Goal: Information Seeking & Learning: Learn about a topic

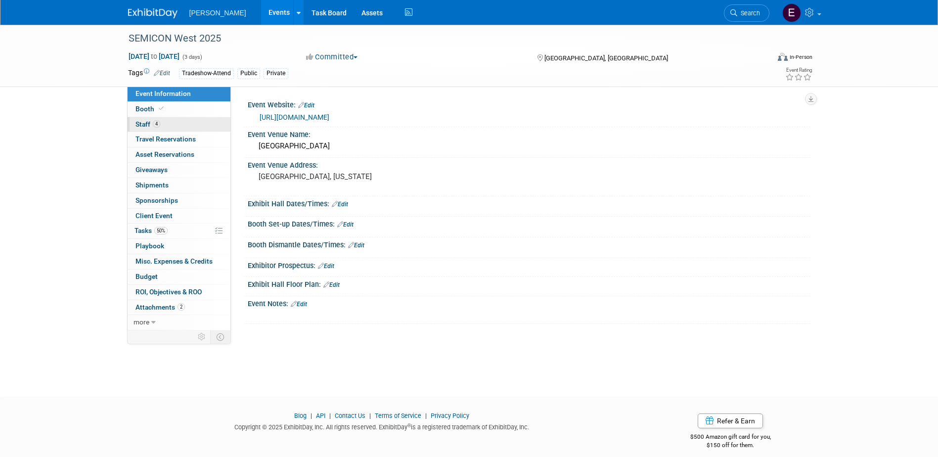
drag, startPoint x: 170, startPoint y: 120, endPoint x: 200, endPoint y: 126, distance: 31.1
click at [170, 120] on link "4 Staff 4" at bounding box center [179, 124] width 103 height 15
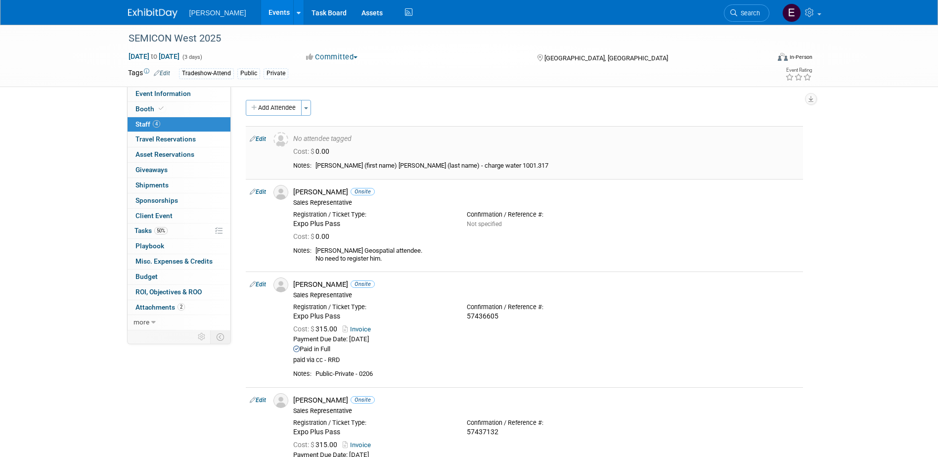
drag, startPoint x: 852, startPoint y: 221, endPoint x: 470, endPoint y: 145, distance: 388.6
click at [852, 221] on div "SEMICON West 2025 Oct 7, 2025 to Oct 9, 2025 (3 days) Oct 7, 2025 to Oct 9, 202…" at bounding box center [469, 271] width 938 height 492
click at [176, 94] on span "Event Information" at bounding box center [163, 94] width 55 height 8
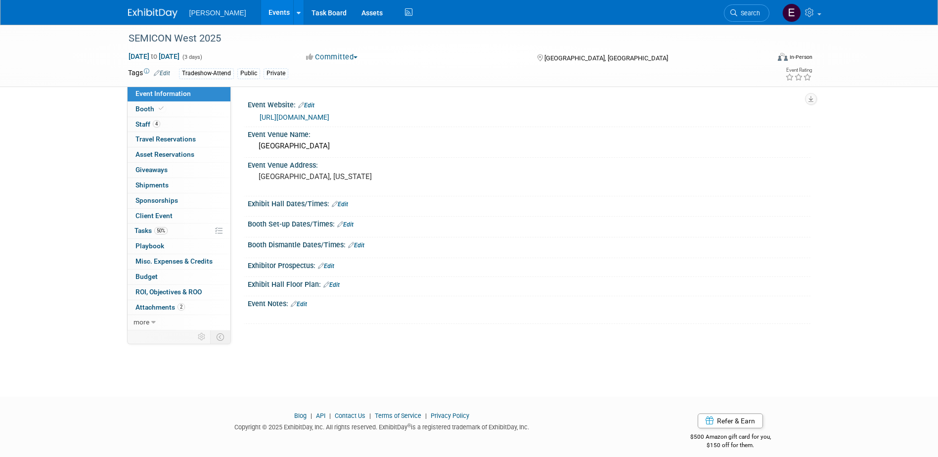
click at [308, 113] on link "https://www.semiconwest.org/" at bounding box center [295, 117] width 70 height 8
click at [183, 124] on link "4 Staff 4" at bounding box center [179, 124] width 103 height 15
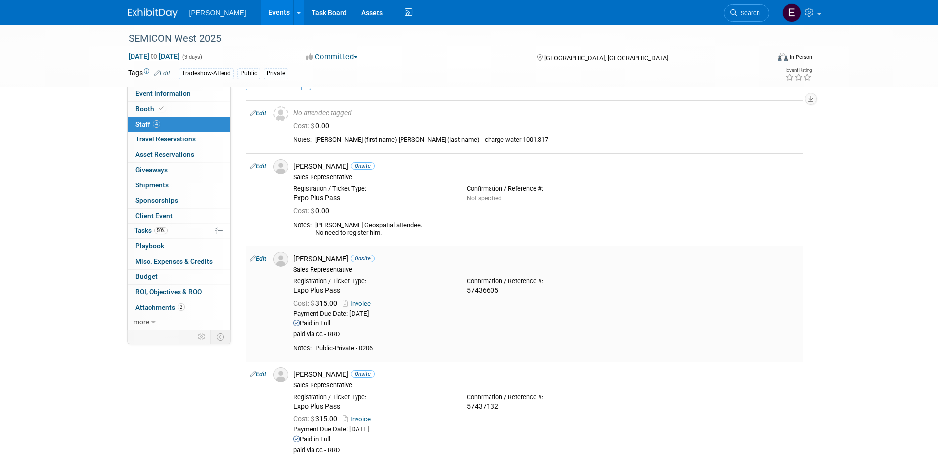
scroll to position [49, 0]
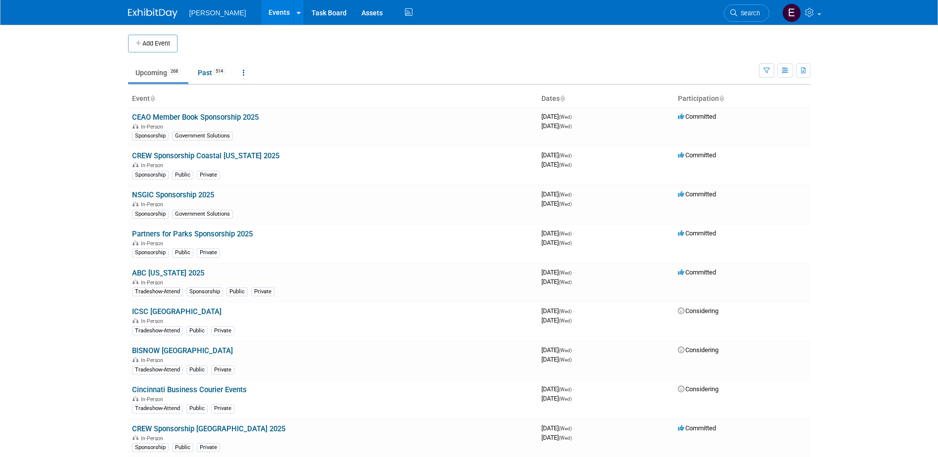
click at [754, 12] on span "Search" at bounding box center [748, 12] width 23 height 7
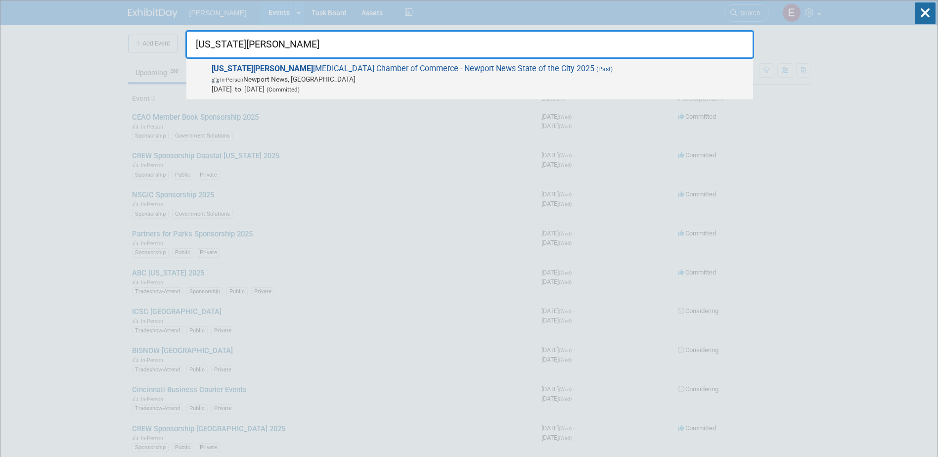
type input "virginia pen"
click at [410, 81] on span "In-Person Newport News, VA" at bounding box center [480, 79] width 537 height 10
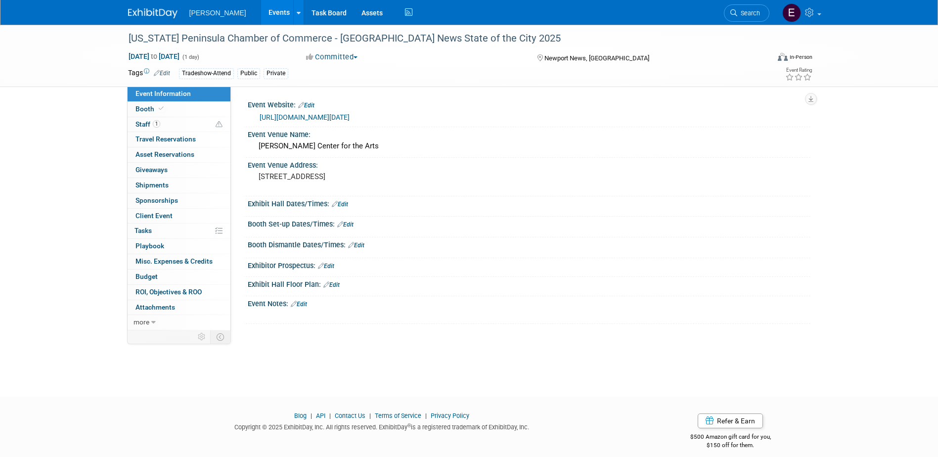
click at [350, 119] on link "https://business.virginiapeninsulachamber.com/events/details/2025-state-of-the-…" at bounding box center [305, 117] width 90 height 8
click at [763, 10] on link "Search" at bounding box center [746, 12] width 45 height 17
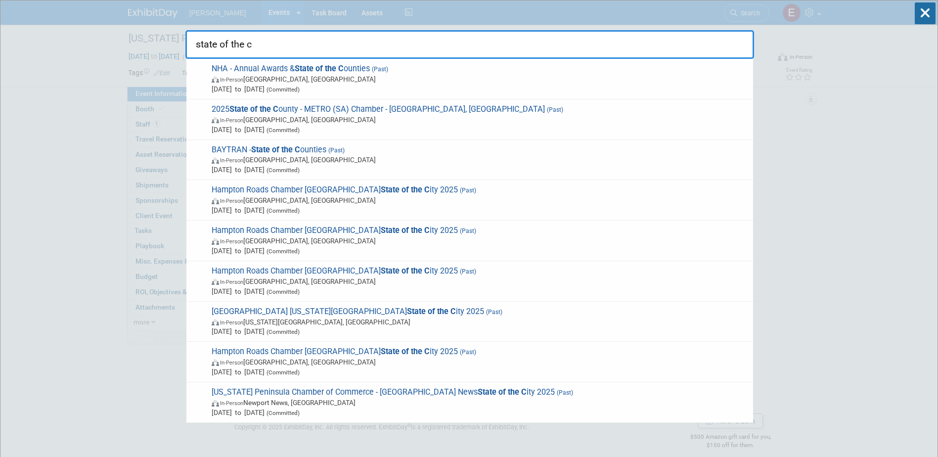
type input "state of the c"
click at [334, 279] on span "In-Person Norfolk, VA" at bounding box center [480, 281] width 537 height 10
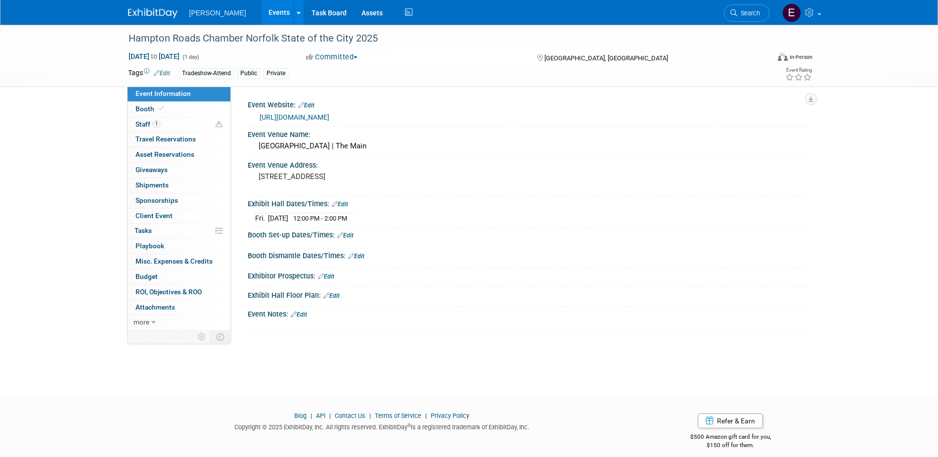
click at [328, 115] on link "https://business.hrchamber.com/regional-calendar/Details/norfolk-state-of-the-c…" at bounding box center [295, 117] width 70 height 8
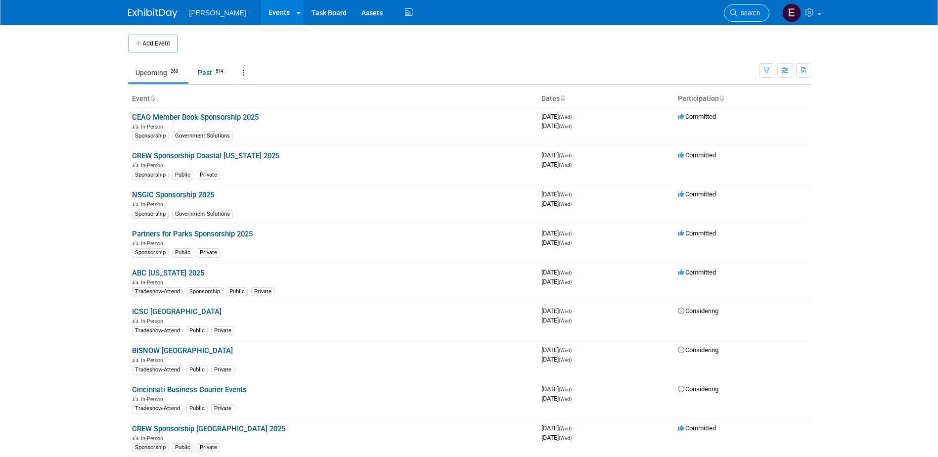
click at [756, 7] on link "Search" at bounding box center [746, 12] width 45 height 17
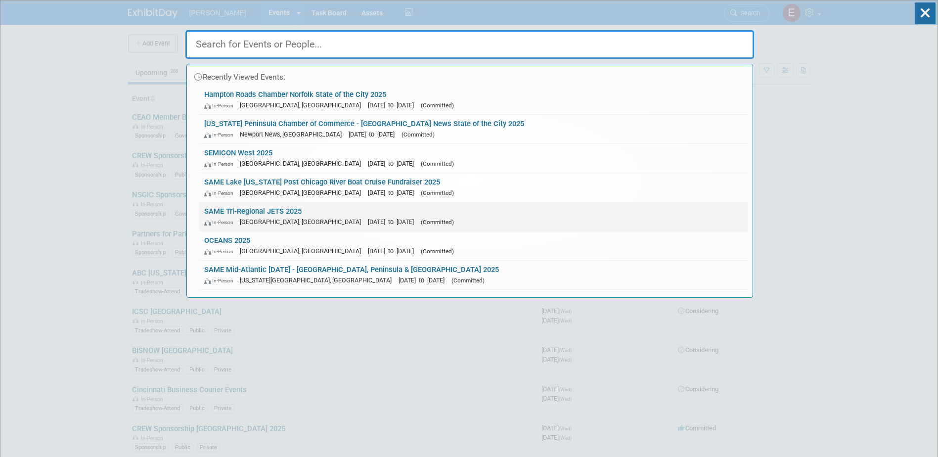
click at [246, 217] on div "In-Person Jacksonville, FL Oct 21, 2025 to Oct 23, 2025 (Committed)" at bounding box center [473, 222] width 539 height 10
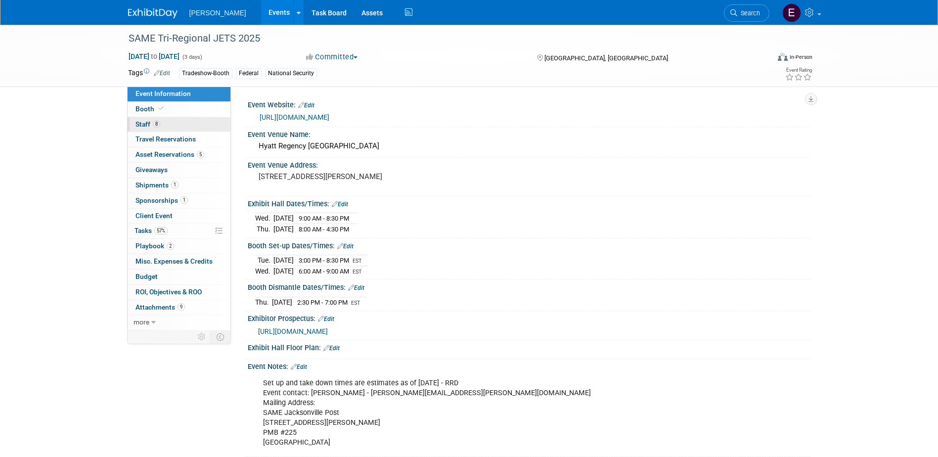
click at [174, 126] on link "8 Staff 8" at bounding box center [179, 124] width 103 height 15
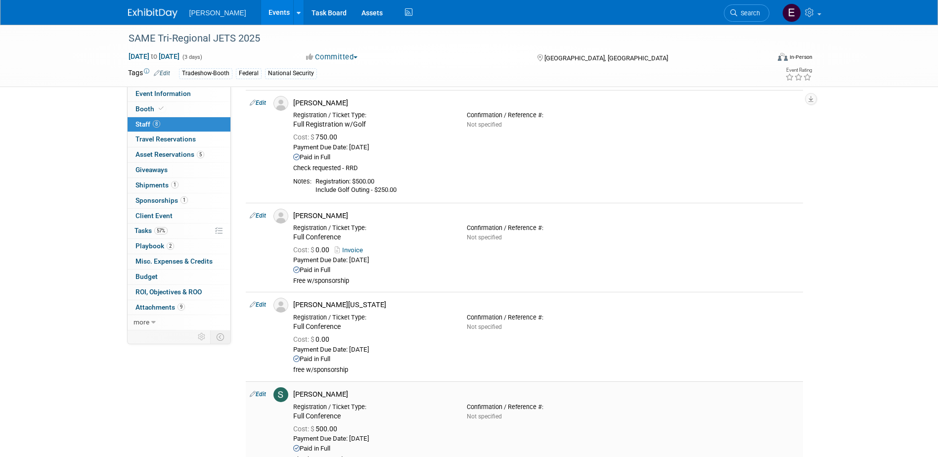
scroll to position [544, 0]
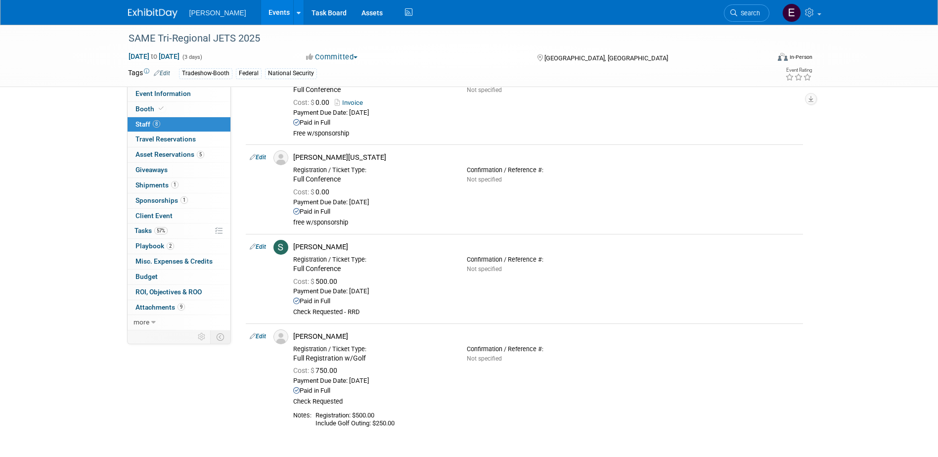
click at [262, 244] on link "Edit" at bounding box center [258, 246] width 16 height 7
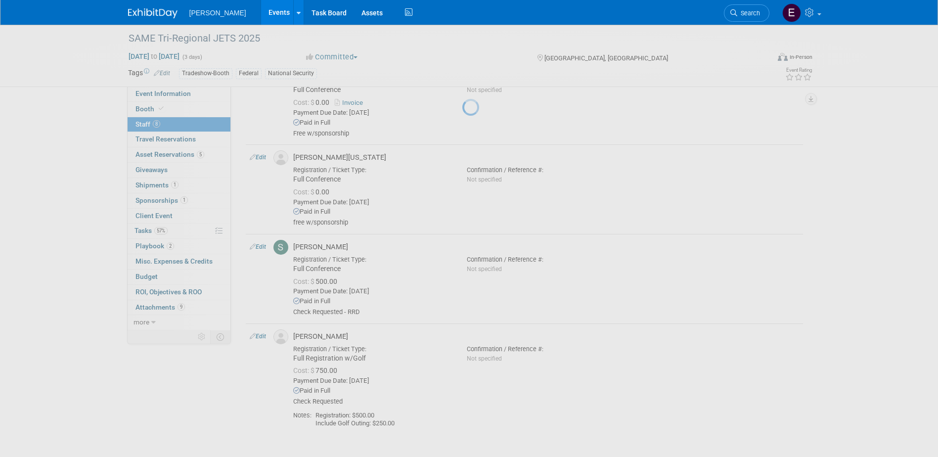
select select "86d3521a-ef5b-4dff-bd84-06f43fdc993a"
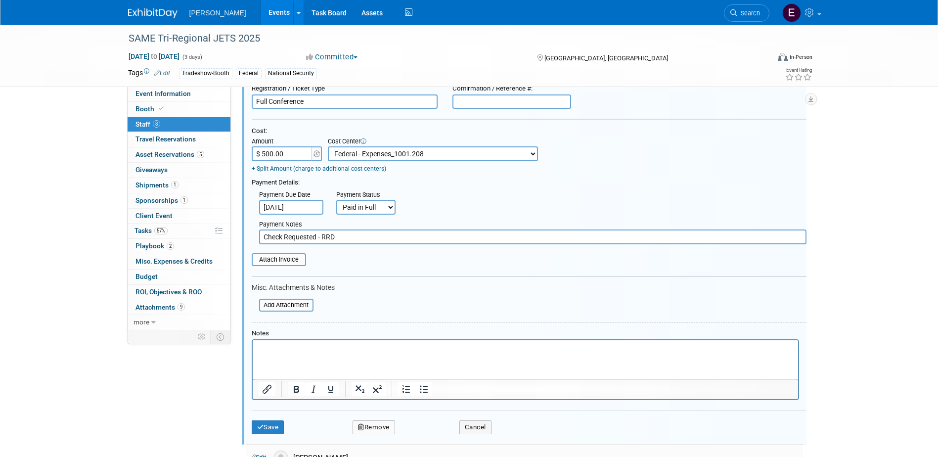
scroll to position [962, 0]
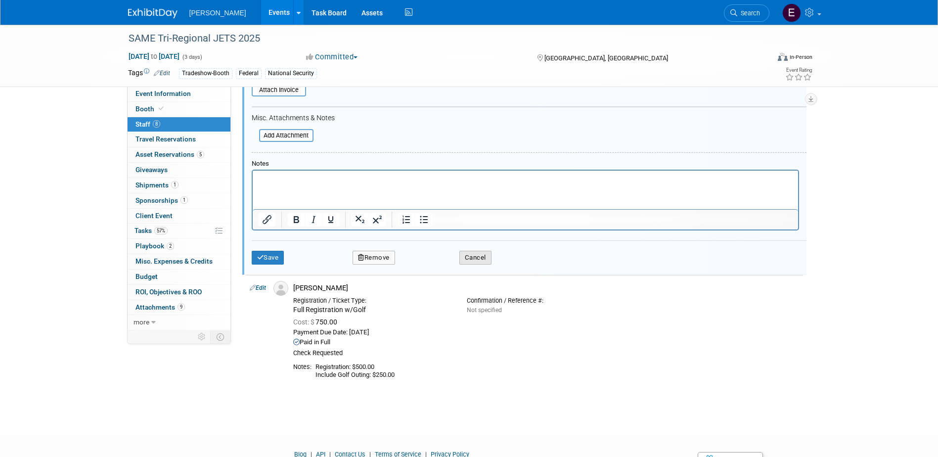
click at [473, 258] on button "Cancel" at bounding box center [475, 258] width 32 height 14
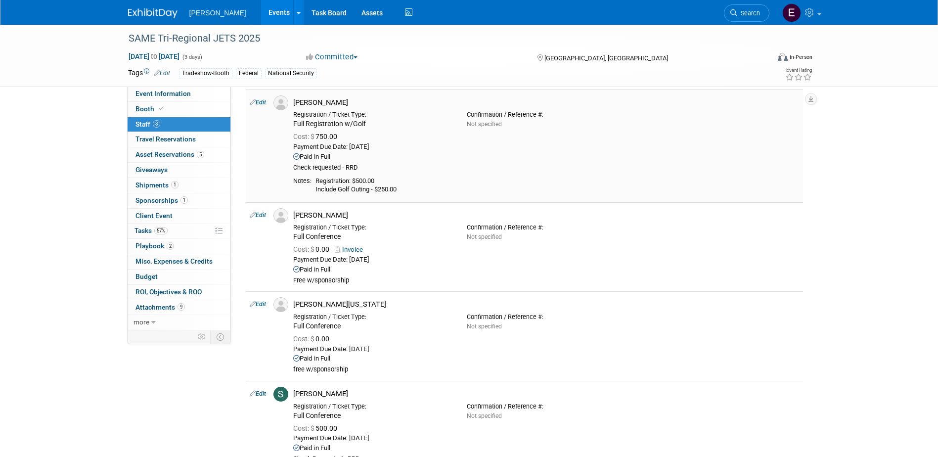
scroll to position [393, 0]
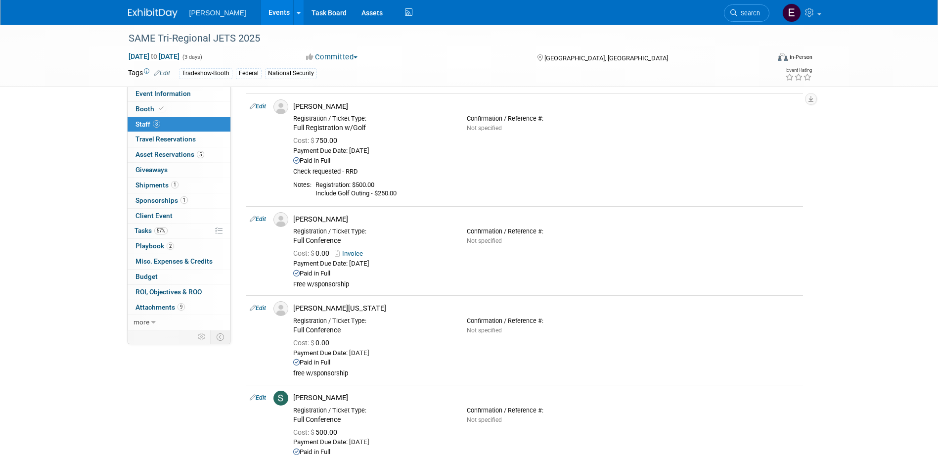
click at [758, 13] on span "Search" at bounding box center [748, 12] width 23 height 7
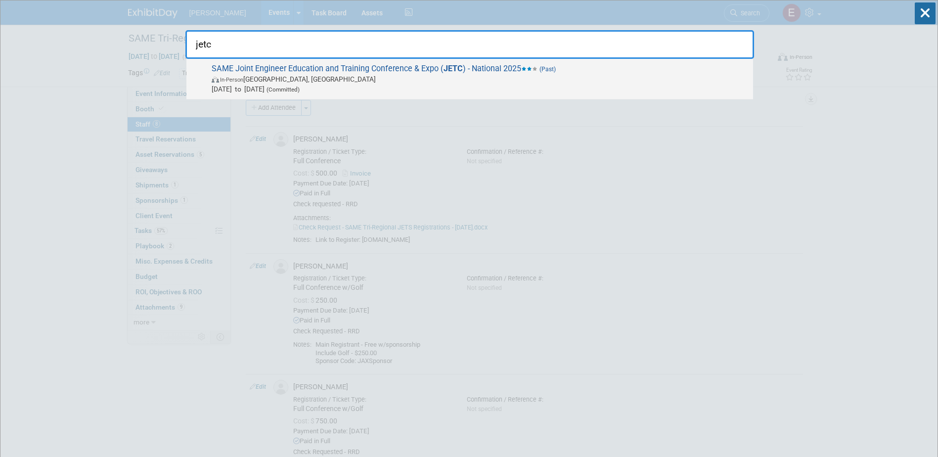
type input "jetc"
click at [422, 73] on span "SAME Joint Engineer Education and Training Conference & Expo ( JETC ) - Nationa…" at bounding box center [479, 79] width 540 height 30
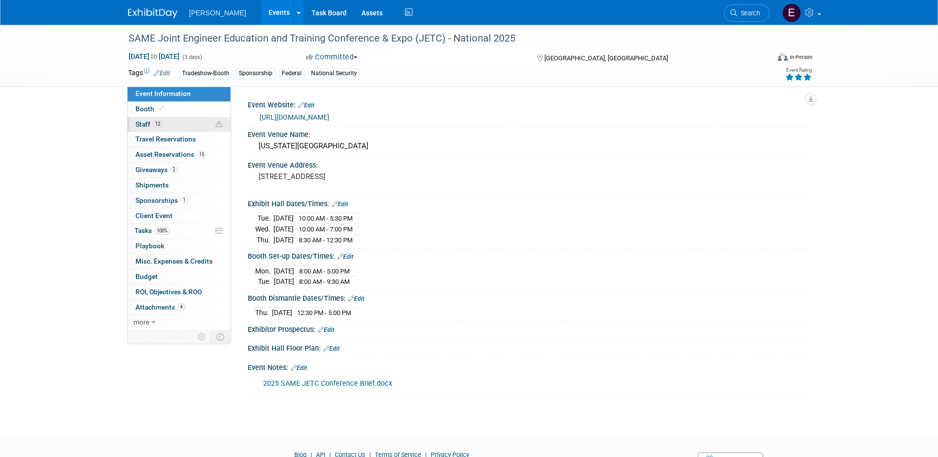
click at [185, 121] on link "12 Staff 12" at bounding box center [179, 124] width 103 height 15
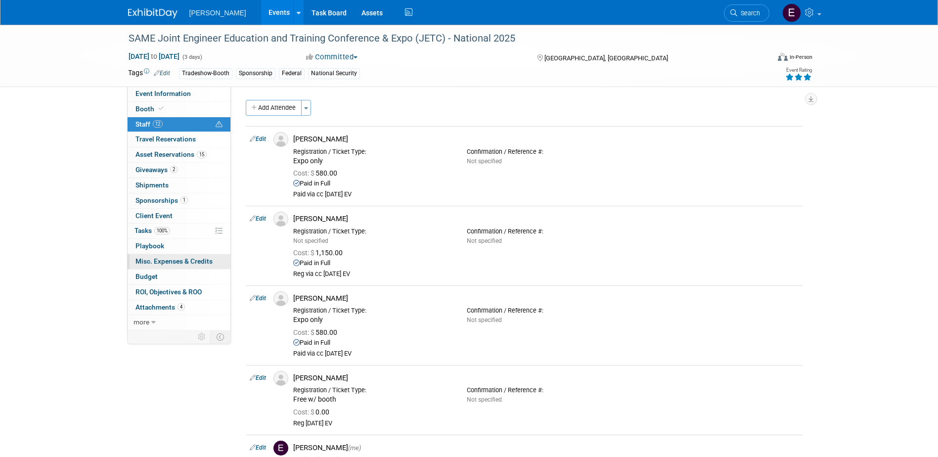
click at [157, 269] on link "0 Misc. Expenses & Credits 0" at bounding box center [179, 261] width 103 height 15
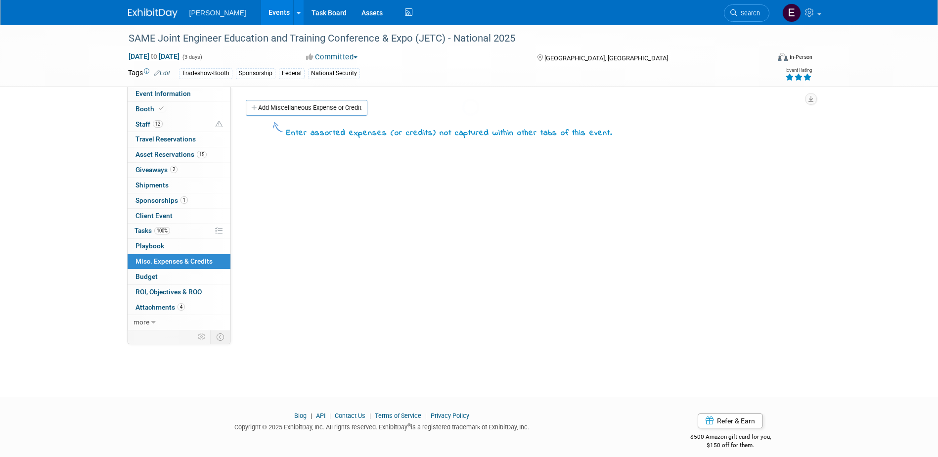
click at [155, 273] on span "Budget" at bounding box center [147, 277] width 22 height 8
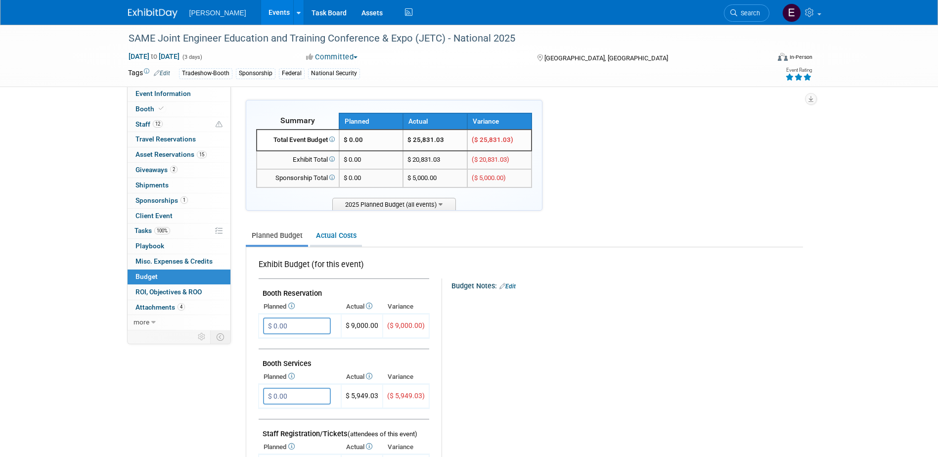
click at [325, 238] on link "Actual Costs" at bounding box center [336, 236] width 52 height 18
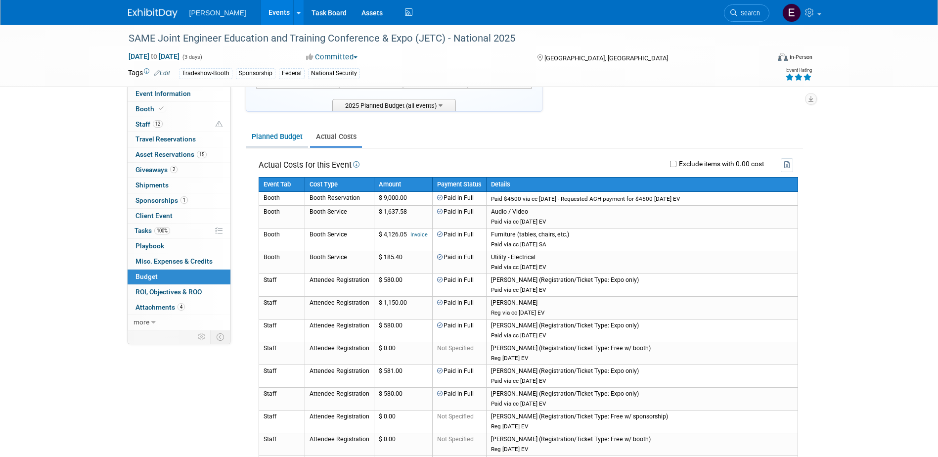
click at [286, 139] on link "Planned Budget" at bounding box center [277, 137] width 62 height 18
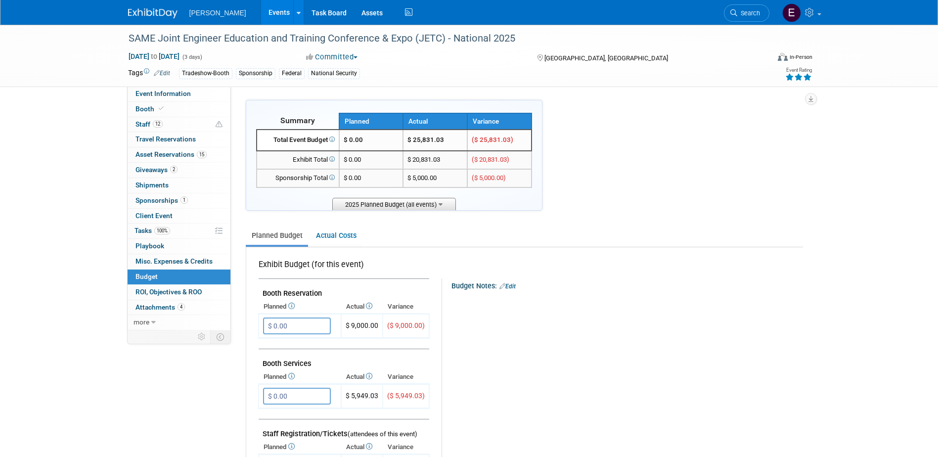
click at [417, 199] on span "2025 Planned Budget (all events)" at bounding box center [394, 204] width 124 height 12
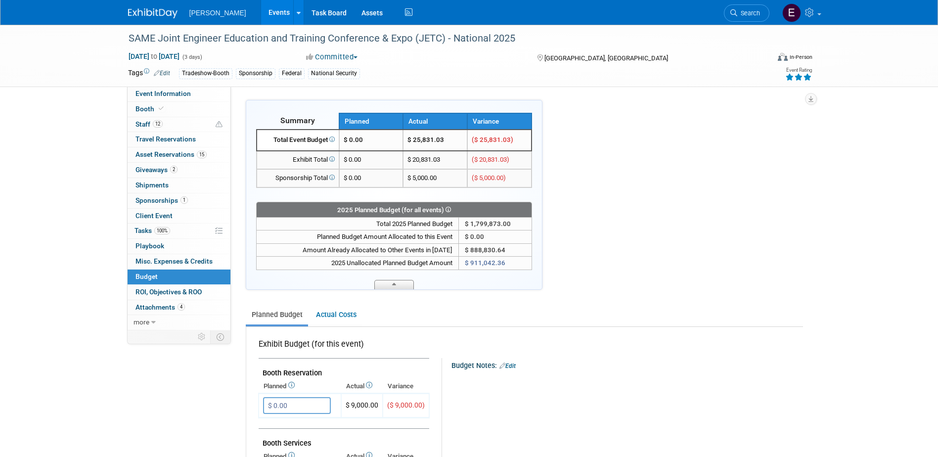
click at [400, 285] on span at bounding box center [394, 284] width 40 height 9
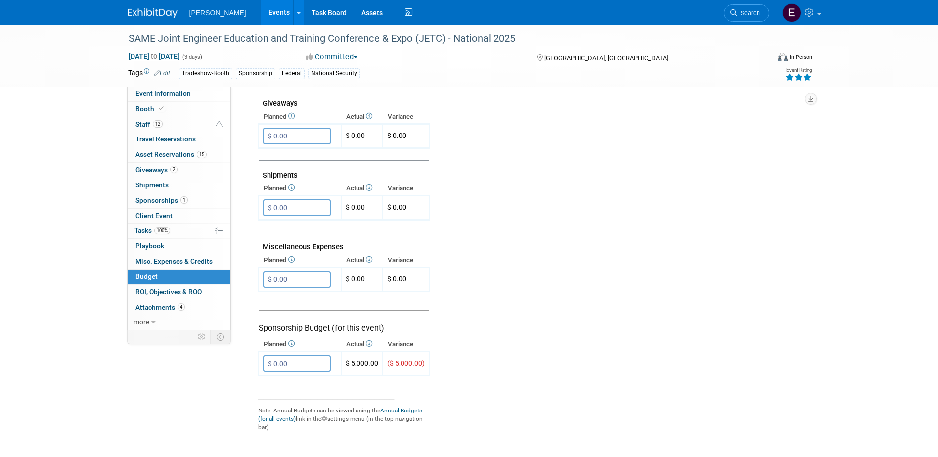
scroll to position [495, 0]
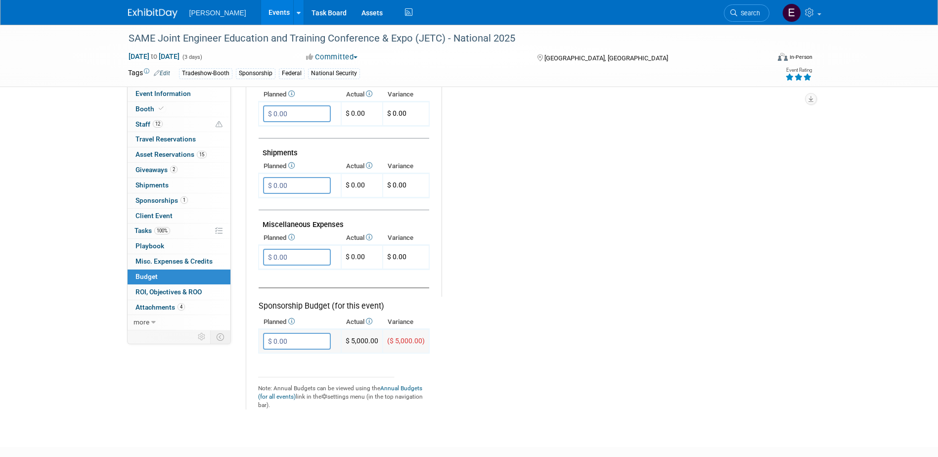
click at [286, 341] on input "$ 0.00" at bounding box center [297, 341] width 68 height 17
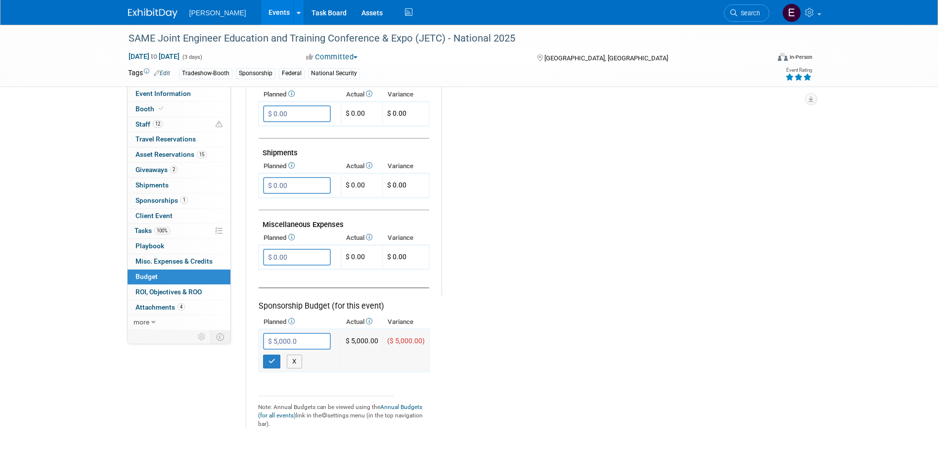
type input "$ 5,000.00"
click at [273, 361] on icon "button" at bounding box center [272, 361] width 7 height 6
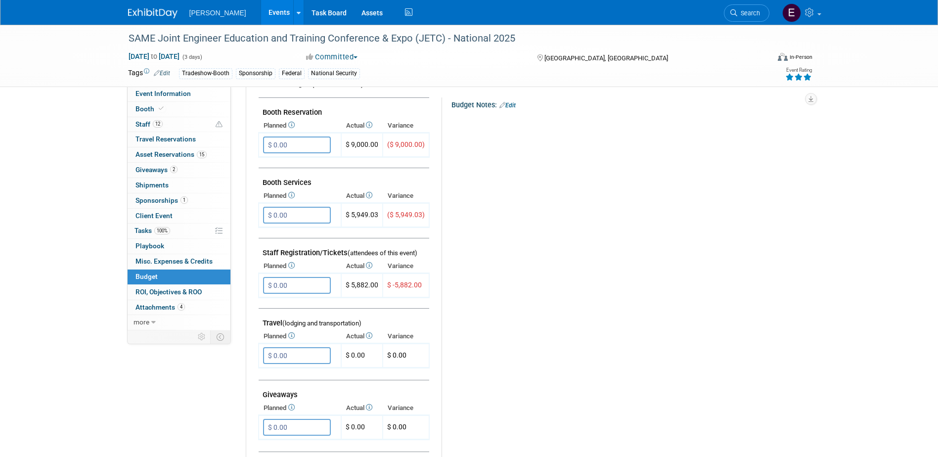
scroll to position [148, 0]
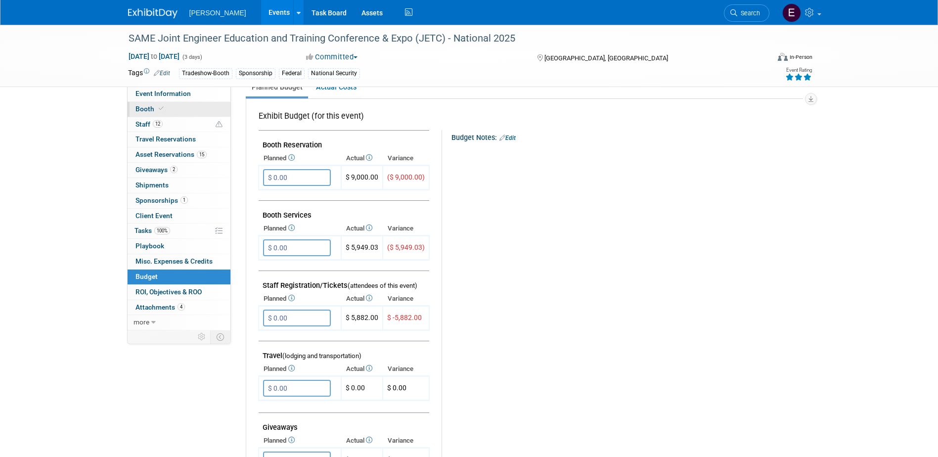
click at [196, 103] on link "Booth" at bounding box center [179, 109] width 103 height 15
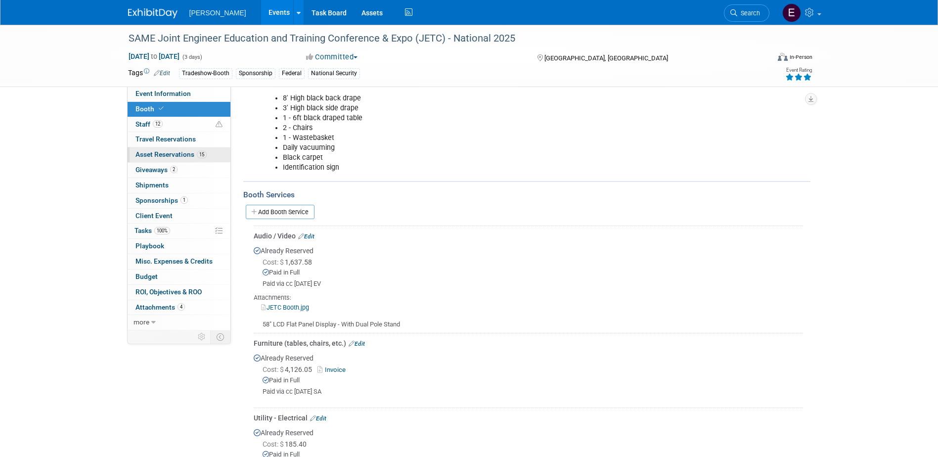
click at [184, 156] on span "Asset Reservations 15" at bounding box center [171, 154] width 71 height 8
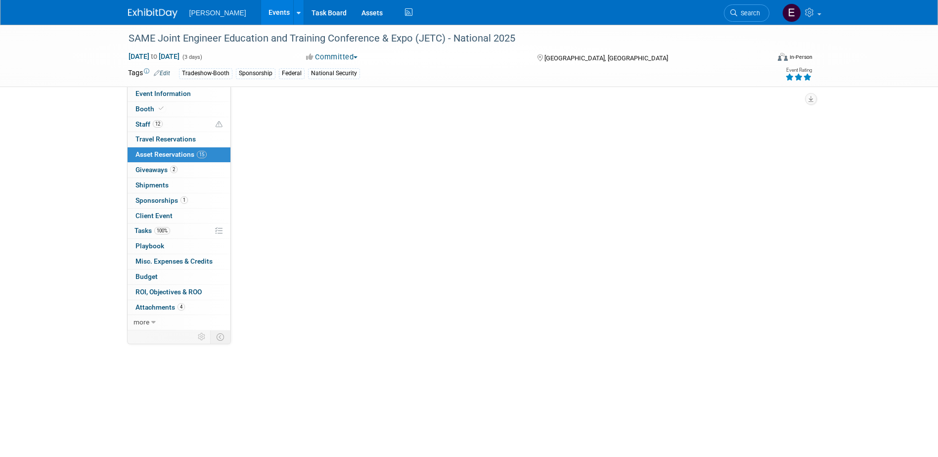
scroll to position [0, 0]
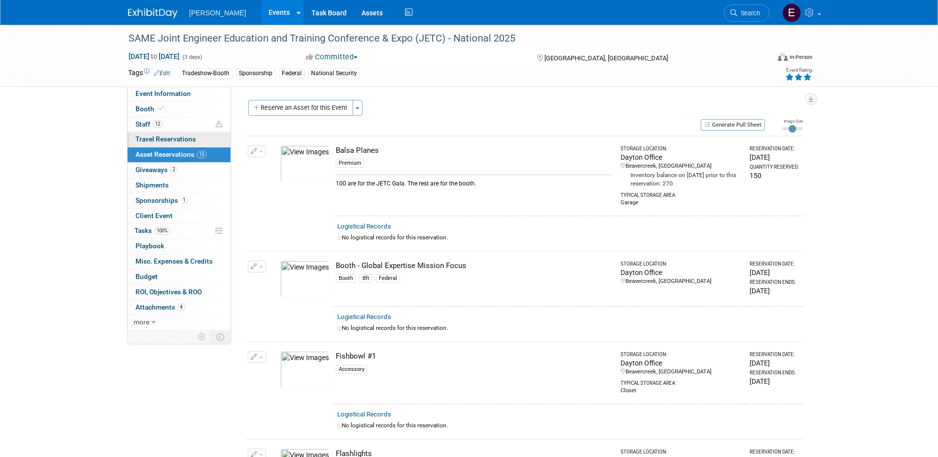
click at [180, 139] on span "Travel Reservations 0" at bounding box center [166, 139] width 60 height 8
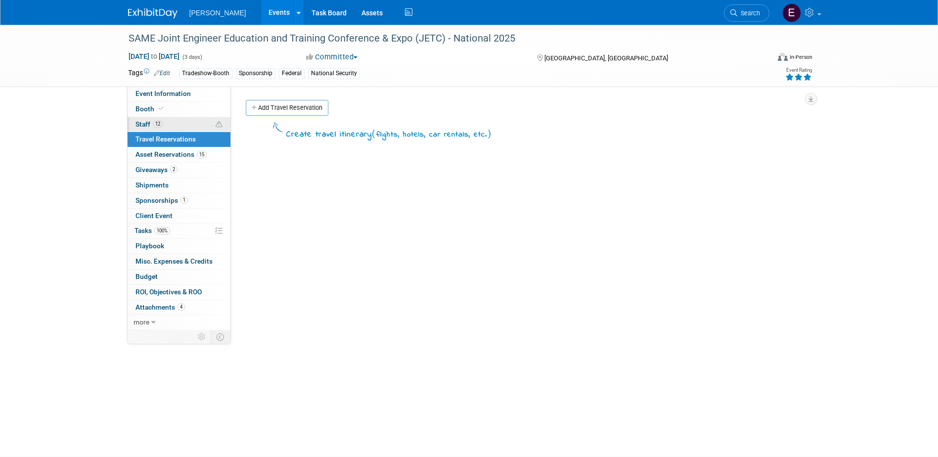
click at [172, 117] on div "Event Information Event Info Booth Booth 12 Staff 12 Staff 0 Travel Reservation…" at bounding box center [179, 209] width 104 height 244
click at [176, 120] on link "12 Staff 12" at bounding box center [179, 124] width 103 height 15
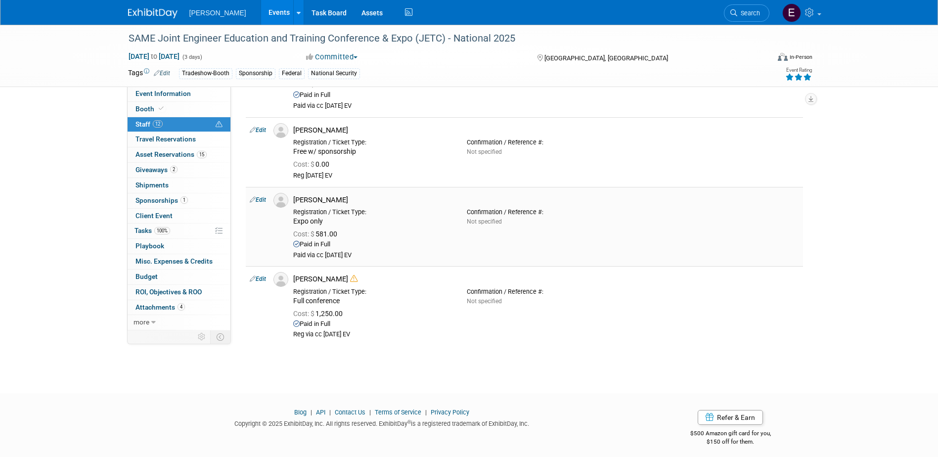
scroll to position [701, 0]
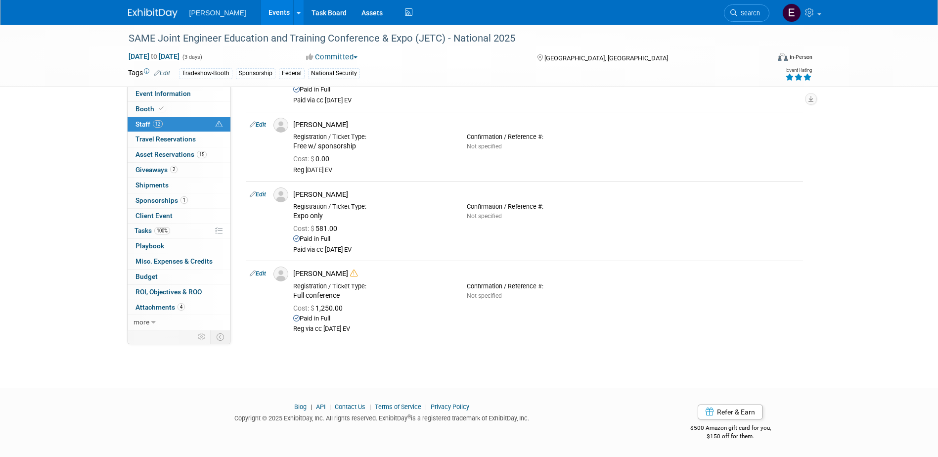
click at [257, 193] on link "Edit" at bounding box center [258, 194] width 16 height 7
select select "896a91c5-d70b-4df8-9d8e-a8f013a735d4"
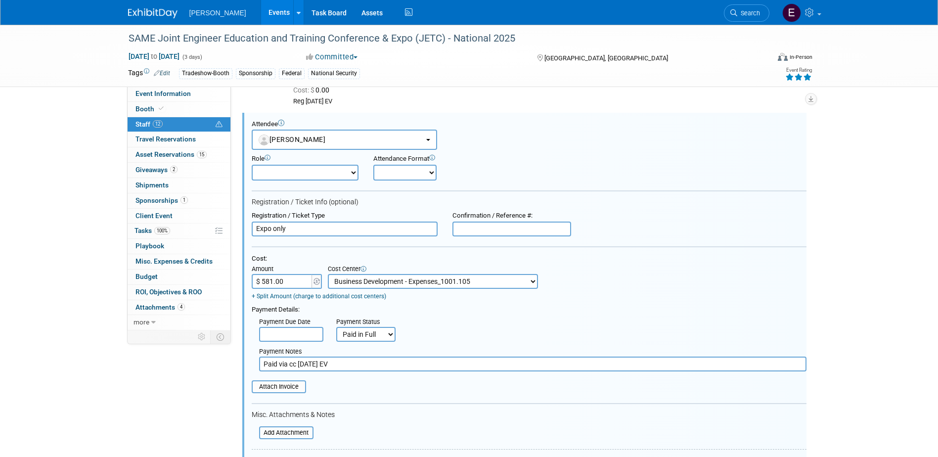
scroll to position [0, 0]
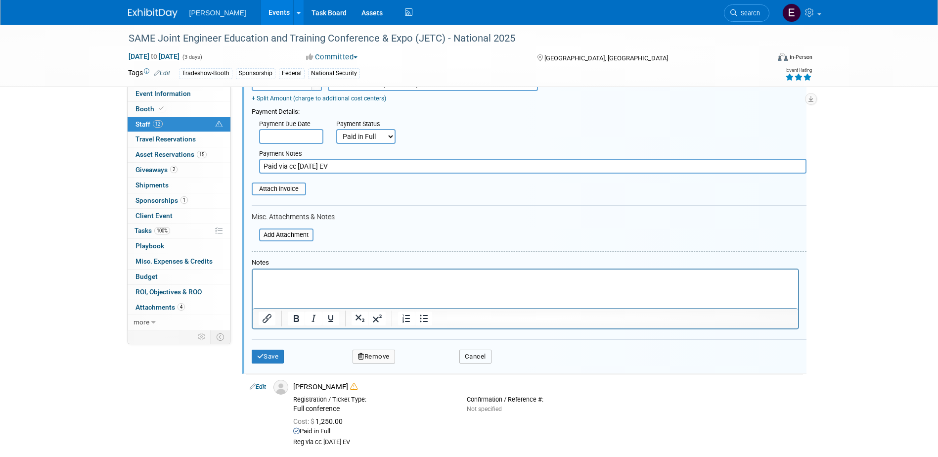
drag, startPoint x: 481, startPoint y: 361, endPoint x: 467, endPoint y: 364, distance: 14.6
click at [481, 361] on button "Cancel" at bounding box center [475, 357] width 32 height 14
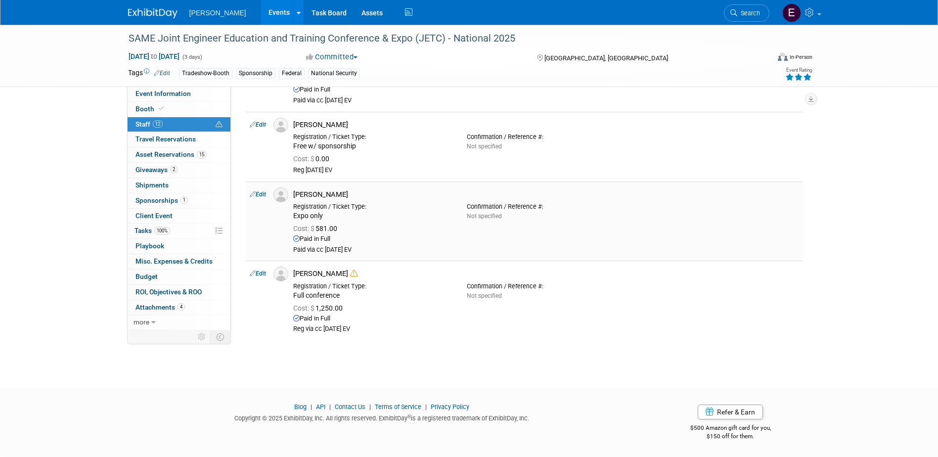
scroll to position [587, 0]
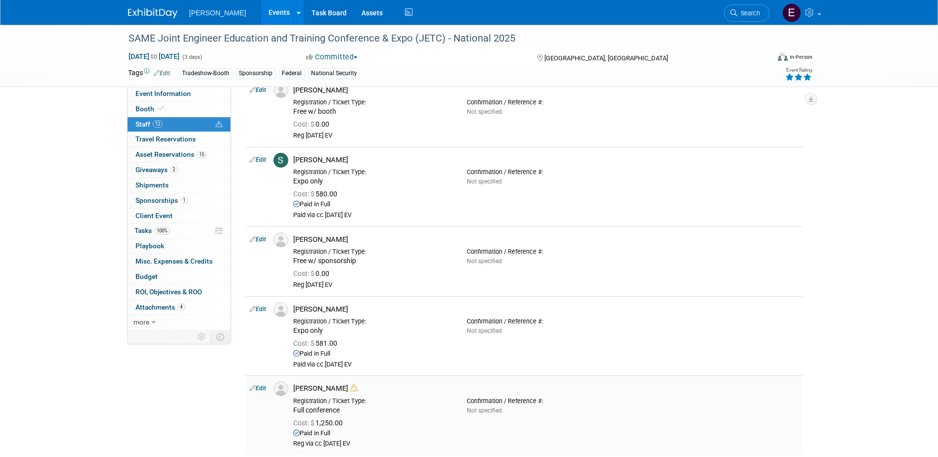
click at [255, 391] on icon at bounding box center [253, 388] width 6 height 10
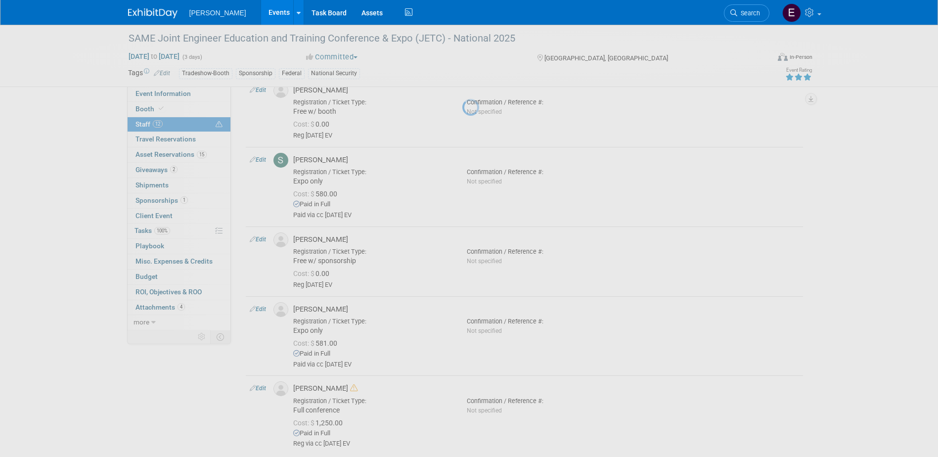
select select "aa3a6dc0-19af-4028-824e-60bddbe41667"
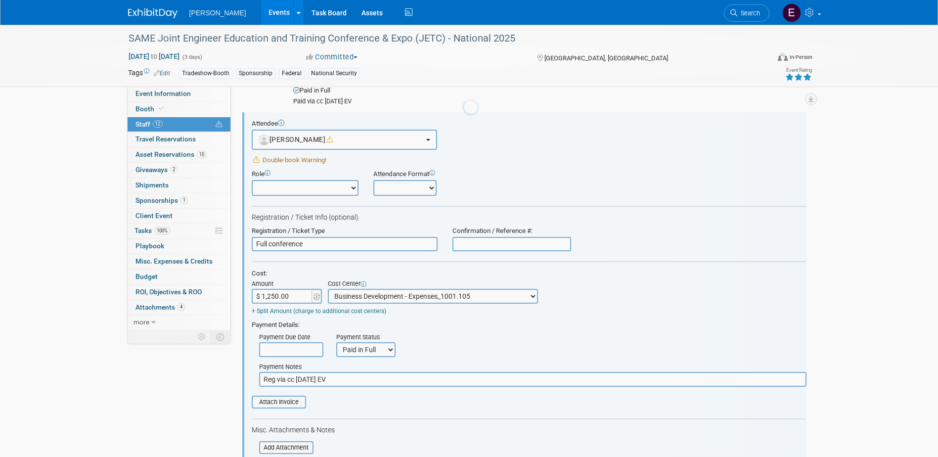
scroll to position [0, 0]
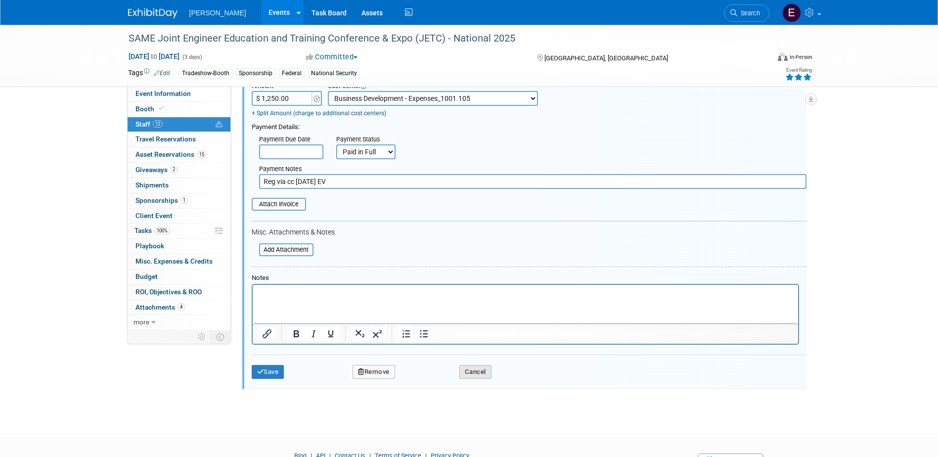
click at [483, 368] on button "Cancel" at bounding box center [475, 372] width 32 height 14
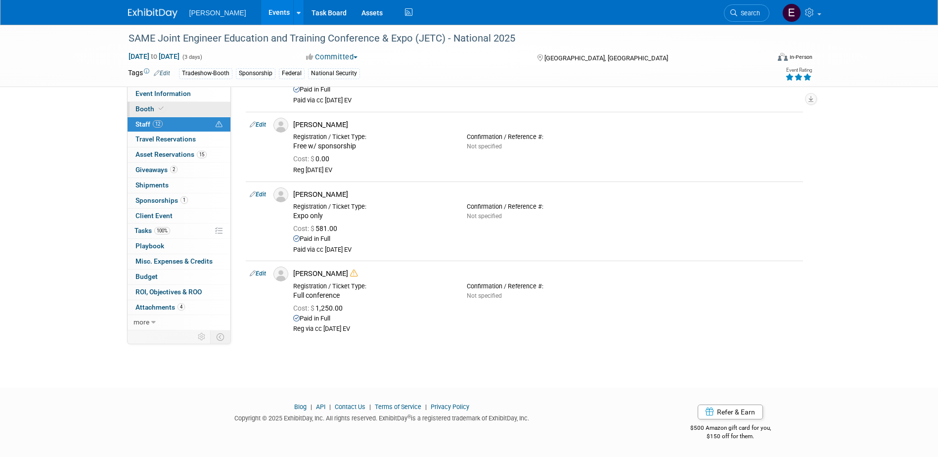
click at [172, 107] on link "Booth" at bounding box center [179, 109] width 103 height 15
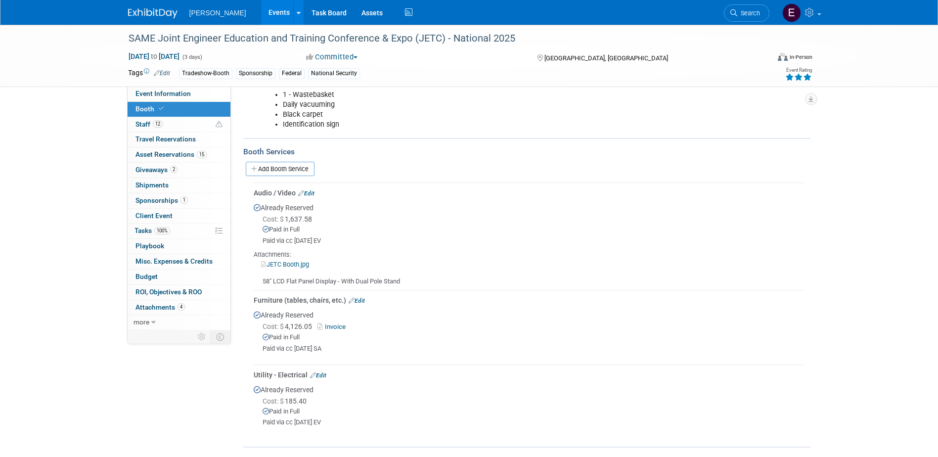
scroll to position [198, 0]
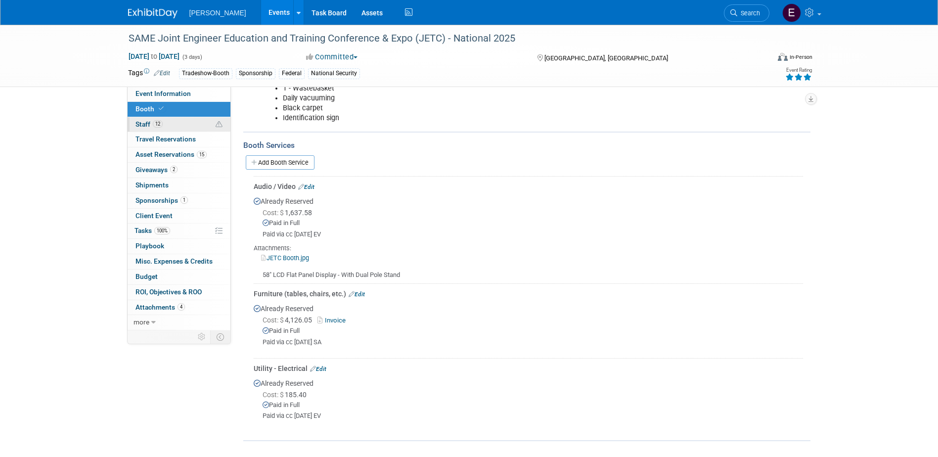
click at [187, 127] on link "12 Staff 12" at bounding box center [179, 124] width 103 height 15
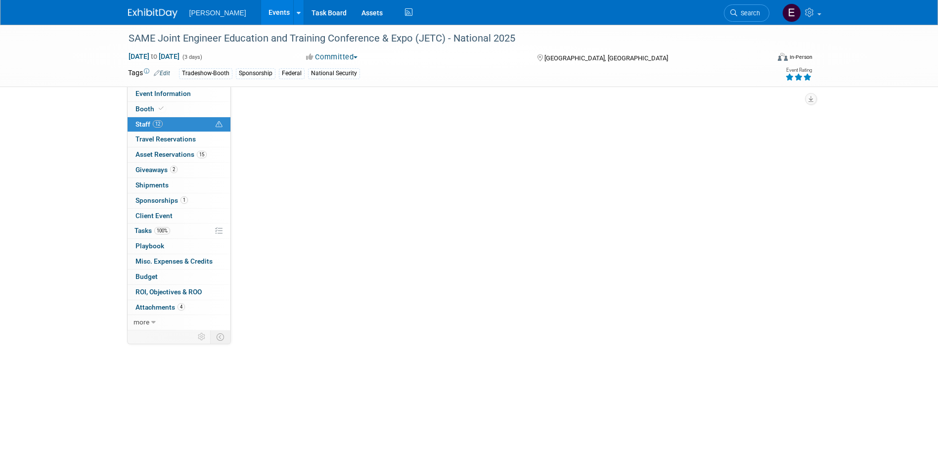
scroll to position [0, 0]
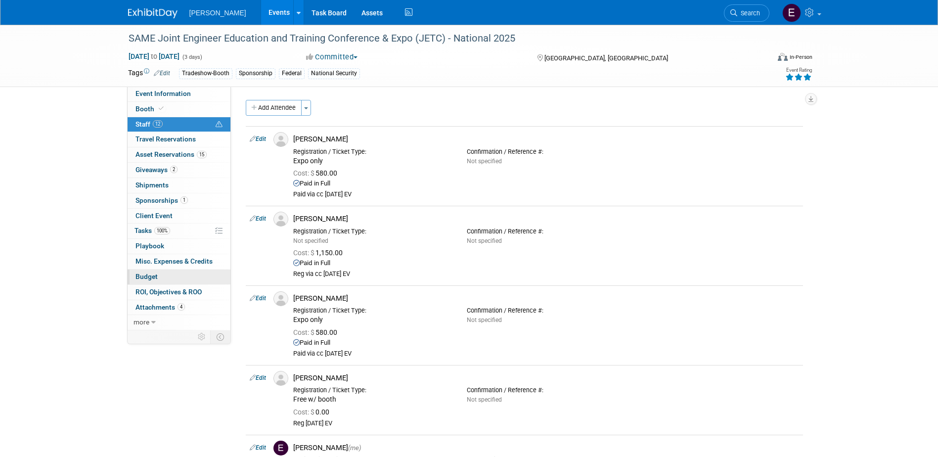
drag, startPoint x: 158, startPoint y: 275, endPoint x: 359, endPoint y: 195, distance: 215.5
click at [159, 275] on link "Budget" at bounding box center [179, 277] width 103 height 15
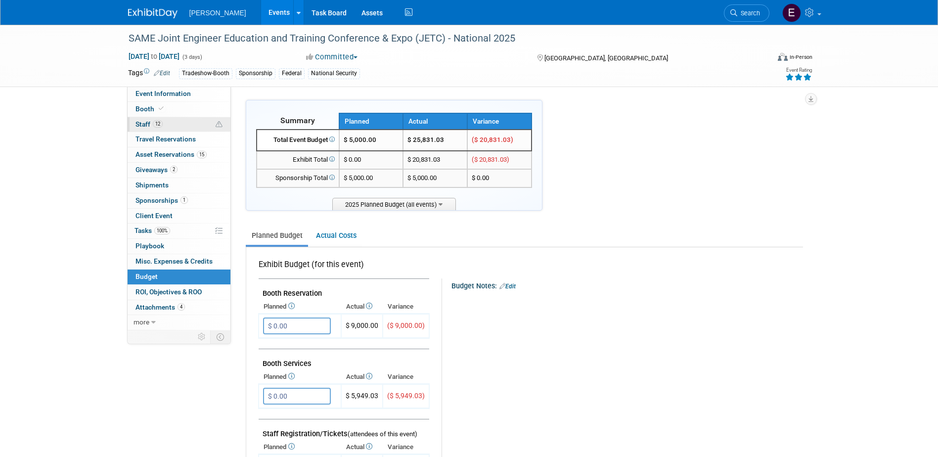
click at [151, 120] on link "12 Staff 12" at bounding box center [179, 124] width 103 height 15
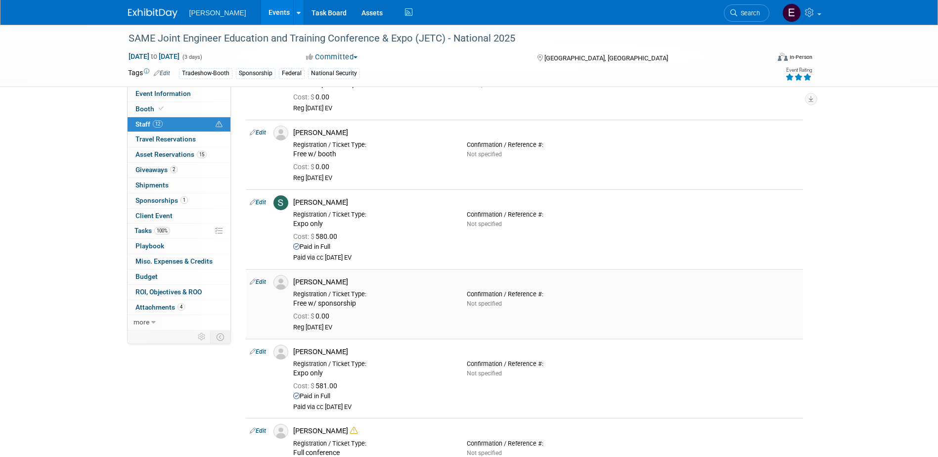
scroll to position [701, 0]
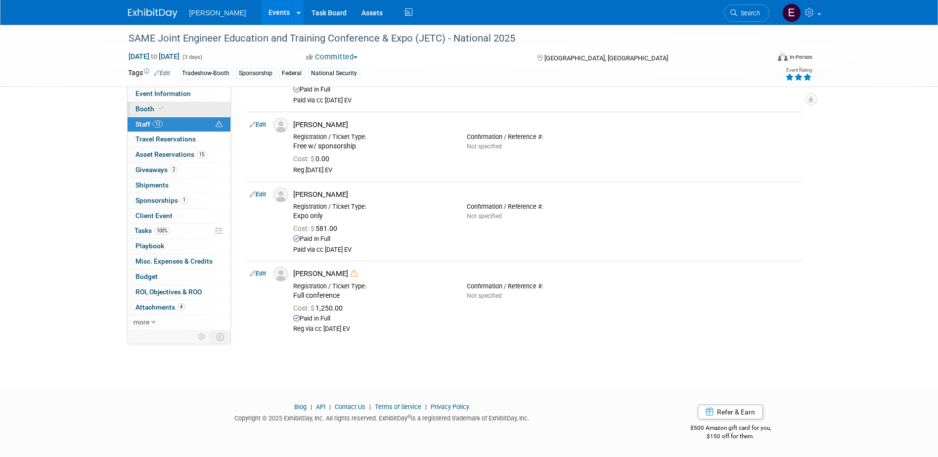
click at [198, 109] on link "Booth" at bounding box center [179, 109] width 103 height 15
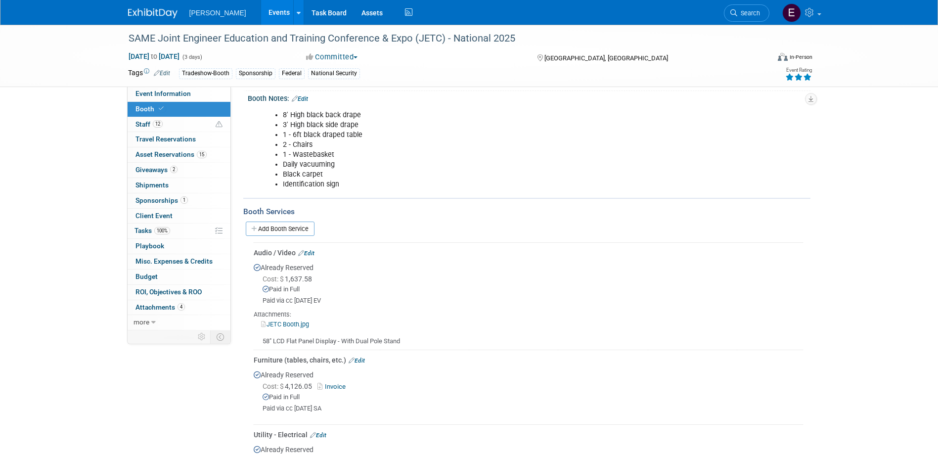
scroll to position [247, 0]
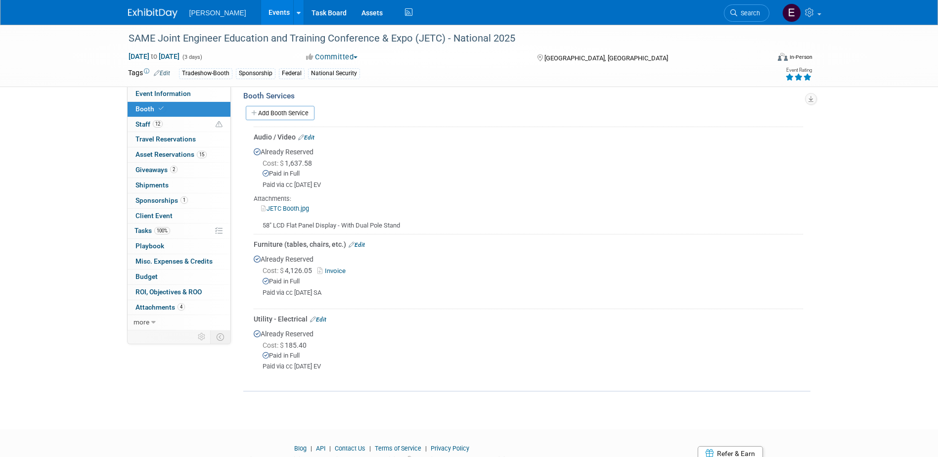
click at [753, 12] on span "Search" at bounding box center [748, 12] width 23 height 7
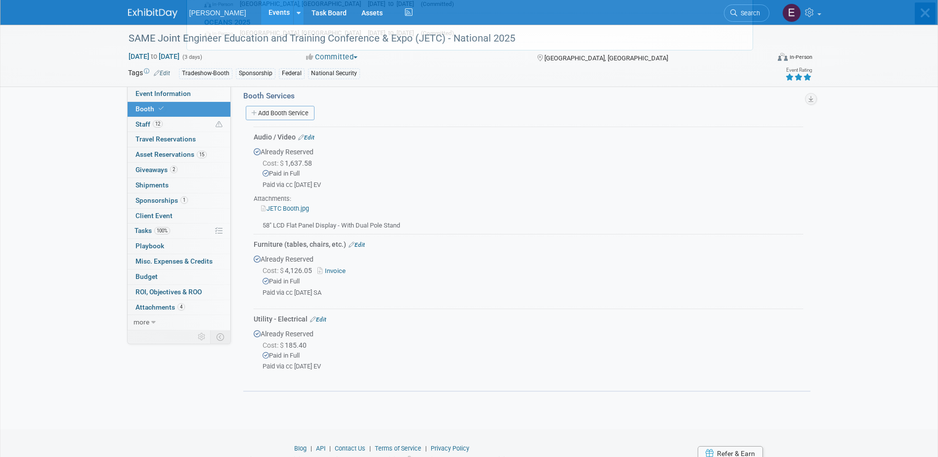
scroll to position [0, 0]
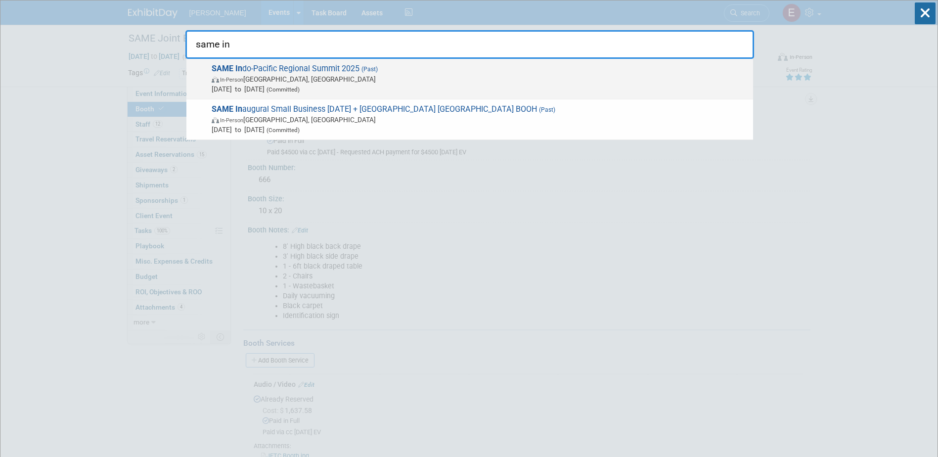
type input "same in"
click at [331, 84] on span "Sep 8, 2025 to Sep 10, 2025 (Committed)" at bounding box center [480, 89] width 537 height 10
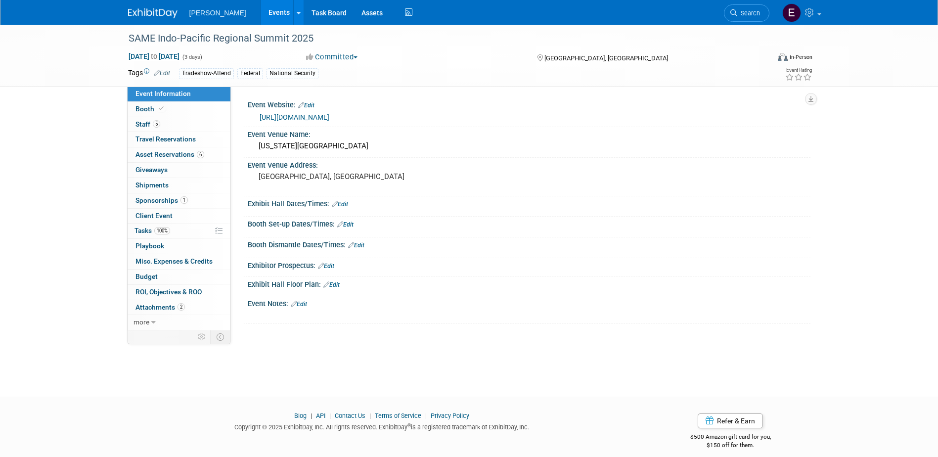
click at [174, 121] on link "5 Staff 5" at bounding box center [179, 124] width 103 height 15
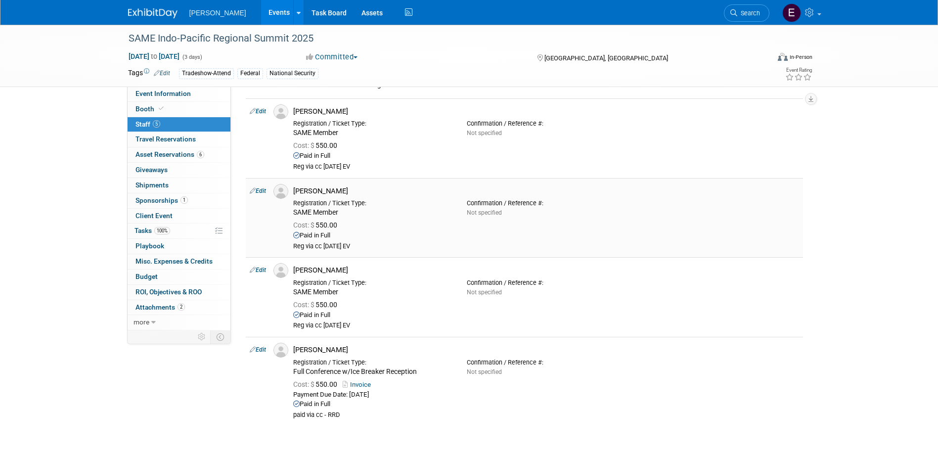
scroll to position [198, 0]
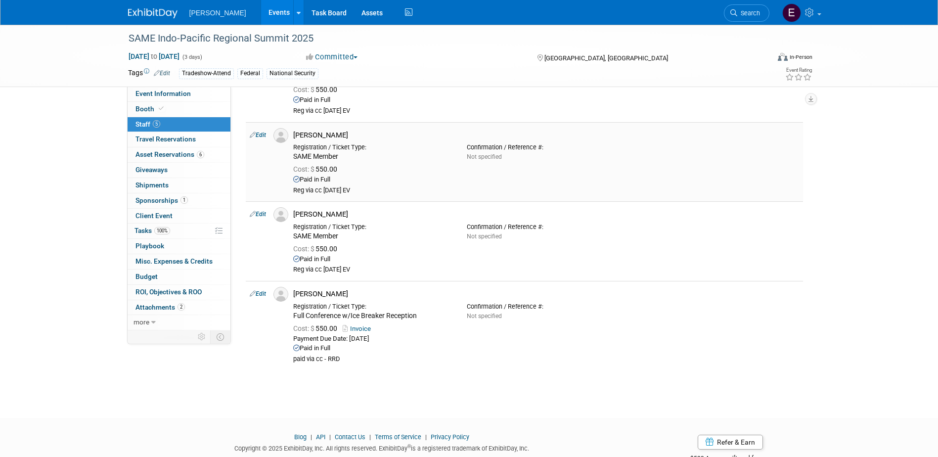
click at [259, 133] on link "Edit" at bounding box center [258, 135] width 16 height 7
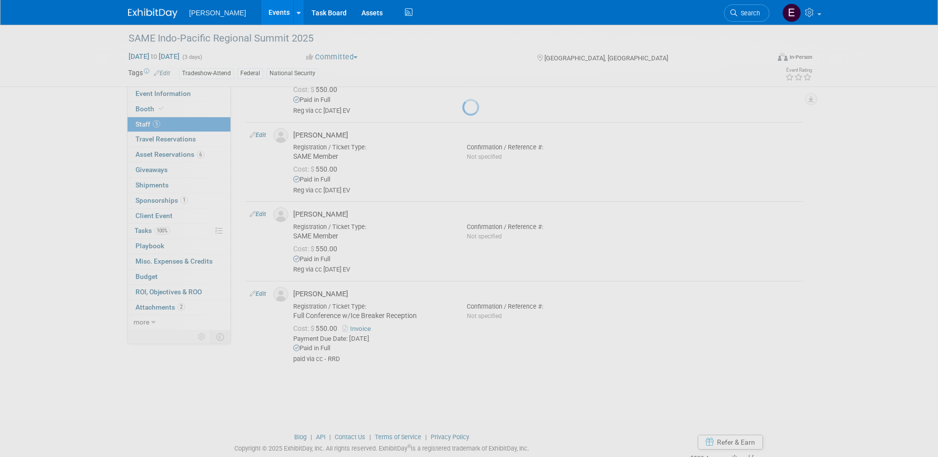
select select "daaf8e1a-4b92-4bb6-9ee1-caf9871fbc5e"
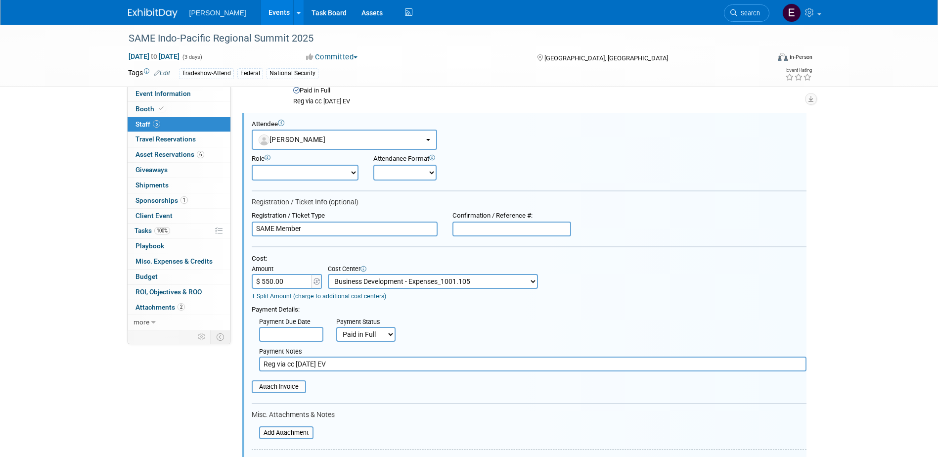
scroll to position [0, 0]
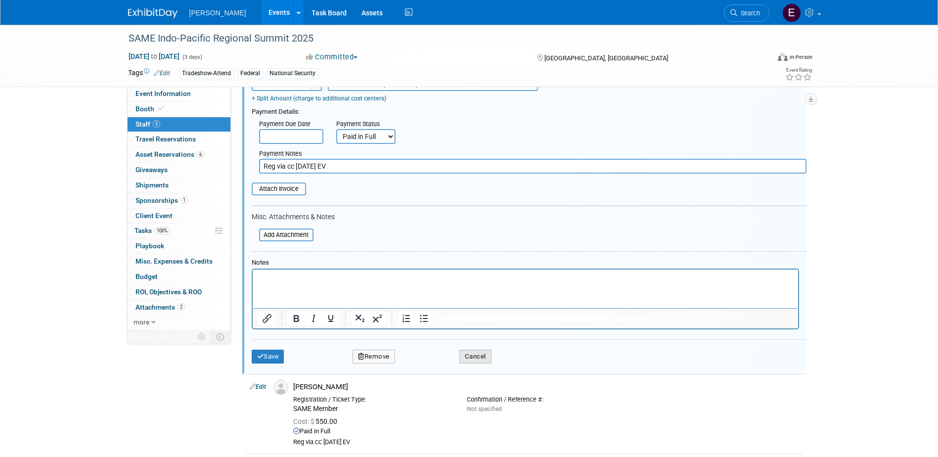
click at [482, 364] on button "Cancel" at bounding box center [475, 357] width 32 height 14
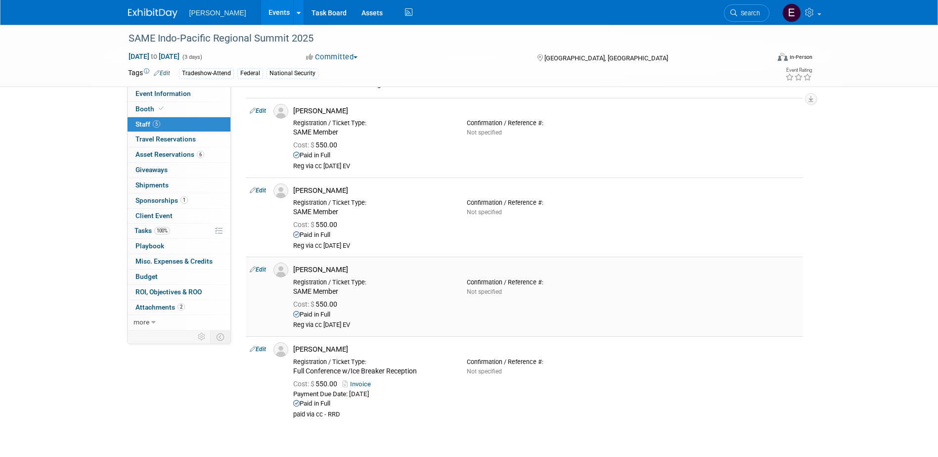
scroll to position [172, 0]
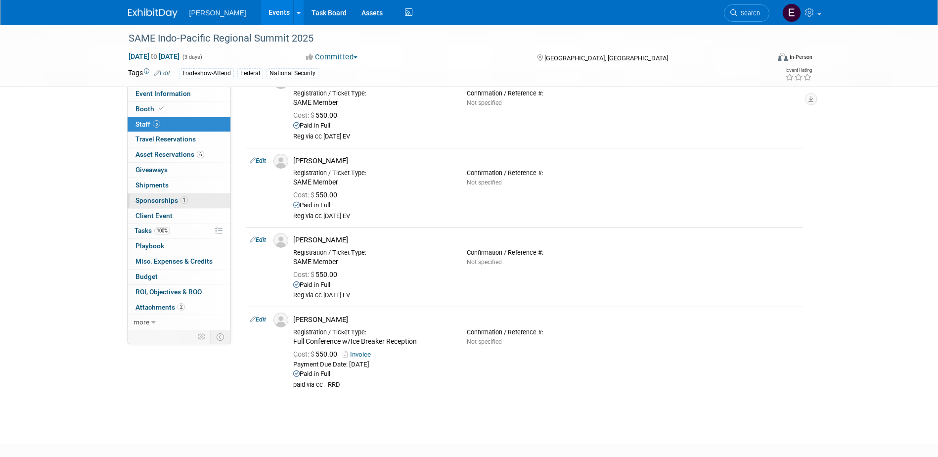
click at [159, 204] on span "Sponsorships 1" at bounding box center [162, 200] width 52 height 8
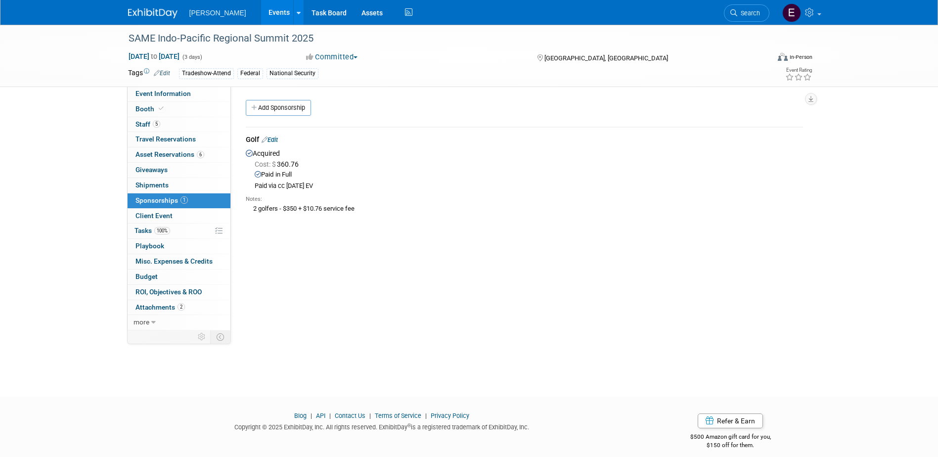
click at [261, 10] on link "Events" at bounding box center [279, 12] width 36 height 25
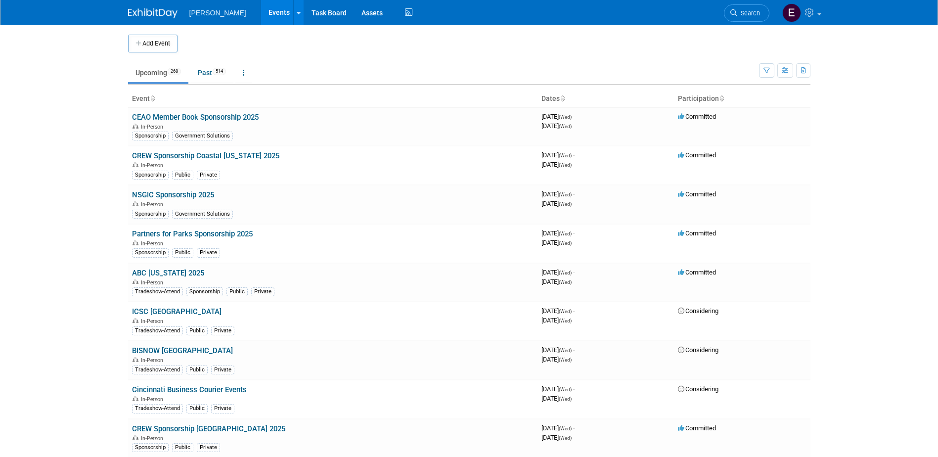
click at [748, 14] on span "Search" at bounding box center [748, 12] width 23 height 7
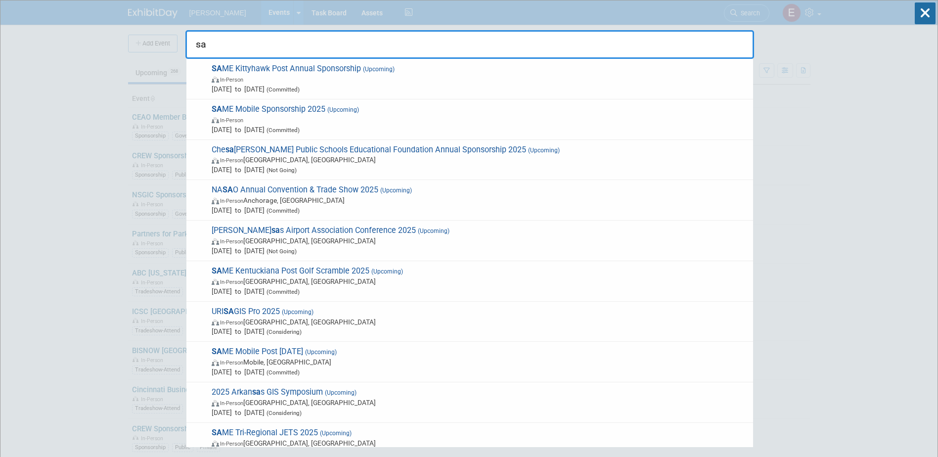
type input "s"
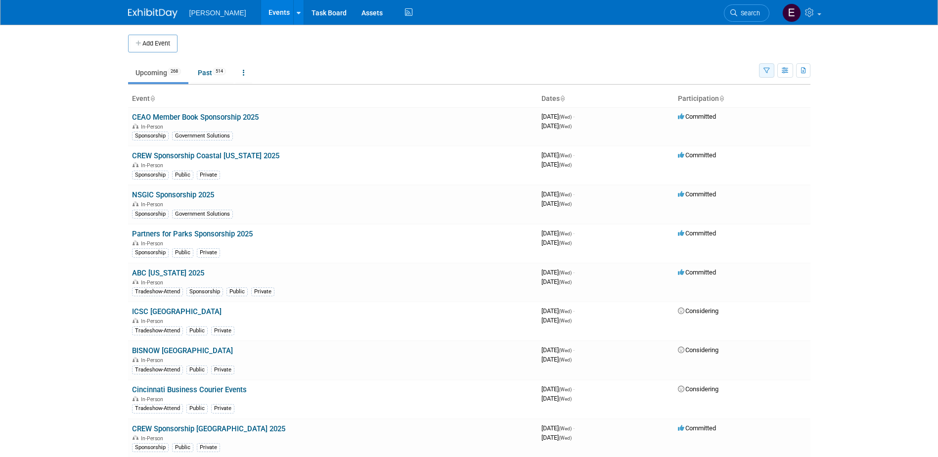
click at [768, 71] on icon "button" at bounding box center [767, 71] width 6 height 6
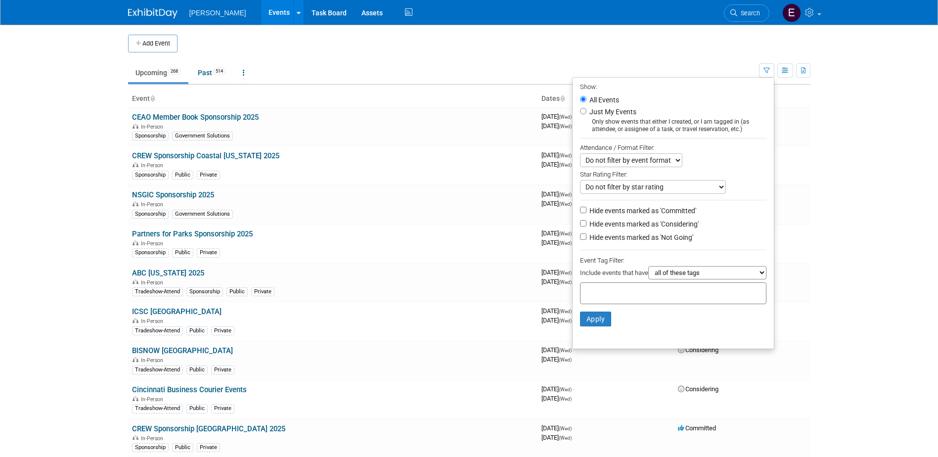
click at [731, 60] on td "Upcoming 268 Past 514 All Events 782 Past and Upcoming Grouped Annually Events …" at bounding box center [443, 68] width 631 height 32
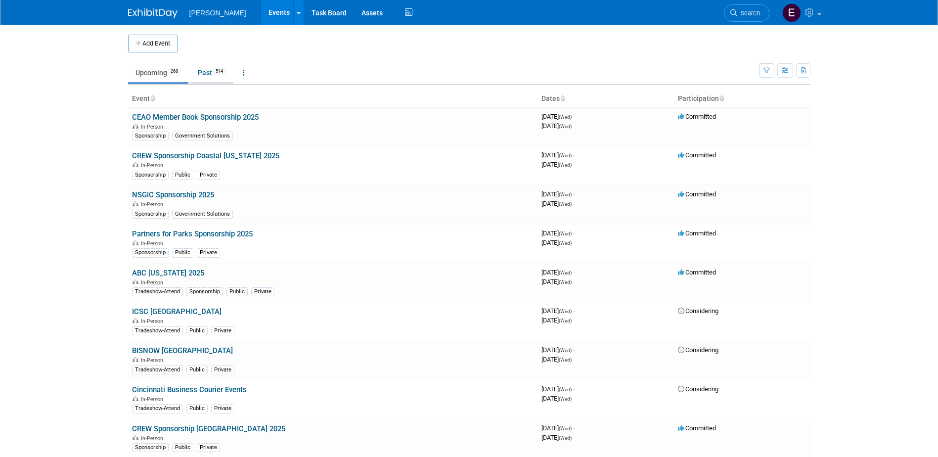
click at [203, 71] on link "Past 514" at bounding box center [211, 72] width 43 height 19
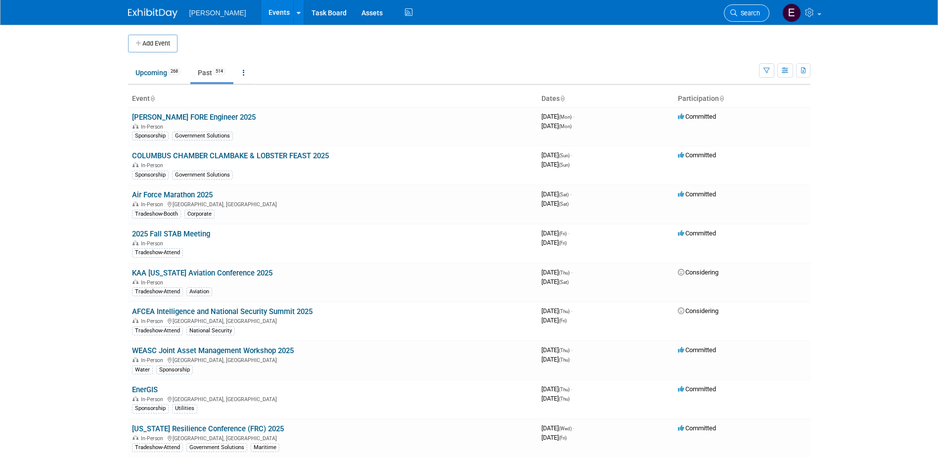
click at [756, 16] on span "Search" at bounding box center [748, 12] width 23 height 7
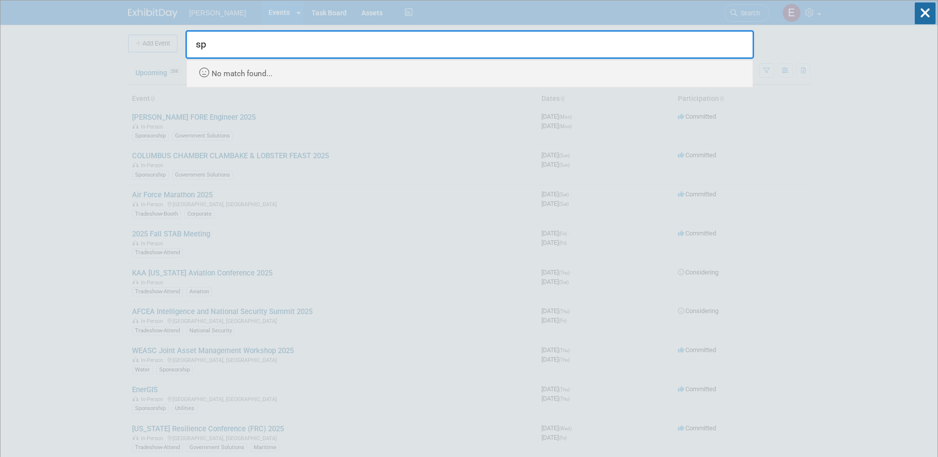
type input "s"
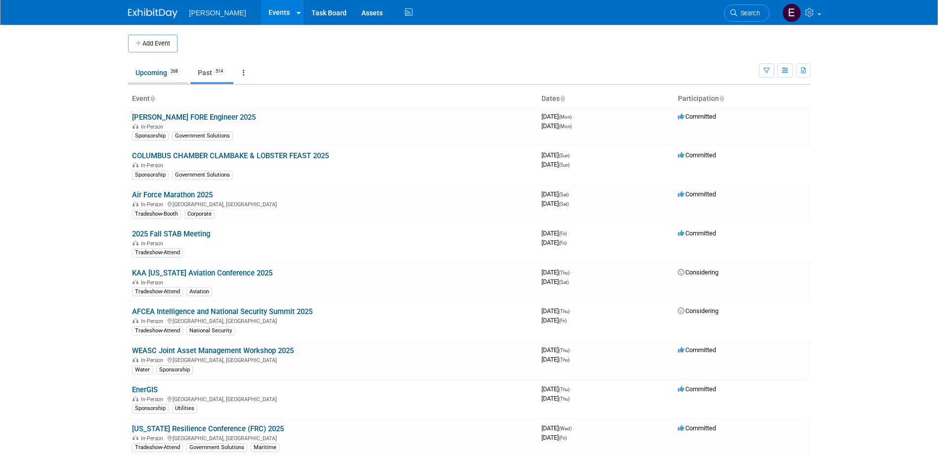
click at [170, 75] on link "Upcoming 268" at bounding box center [158, 72] width 60 height 19
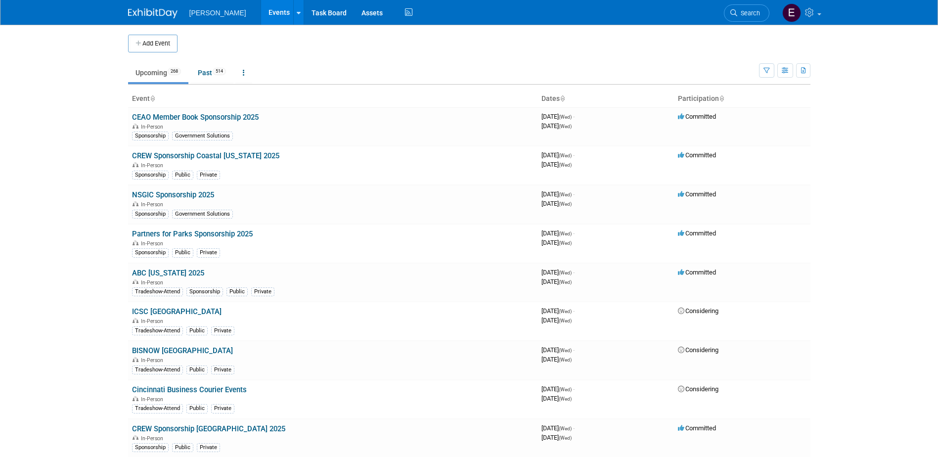
click at [754, 11] on span "Search" at bounding box center [748, 12] width 23 height 7
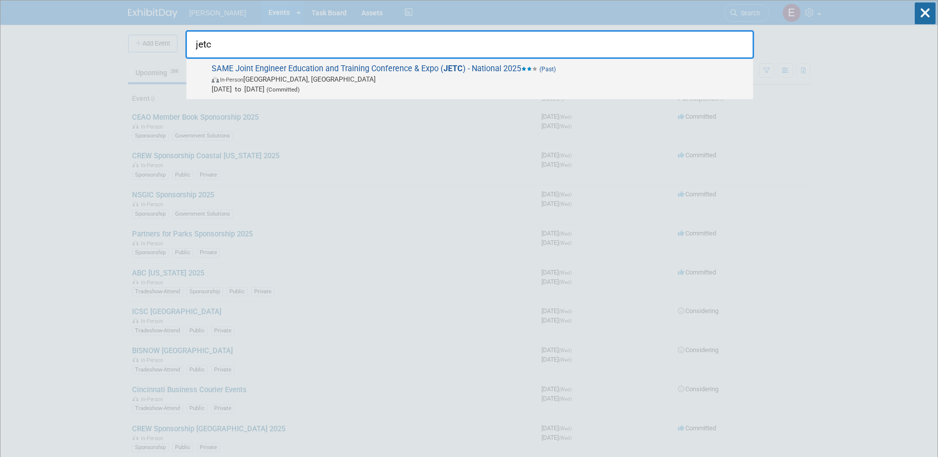
type input "jetc"
click at [351, 73] on span "SAME Joint Engineer Education and Training Conference & Expo ( JETC ) - Nationa…" at bounding box center [479, 79] width 540 height 30
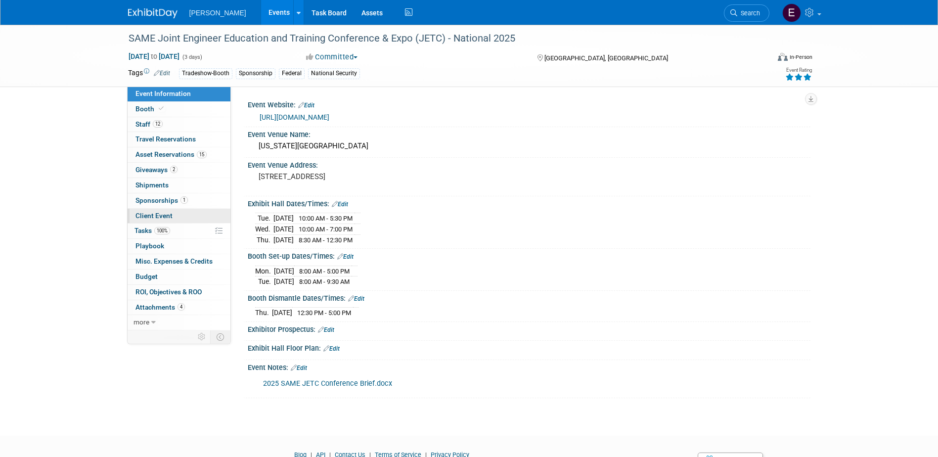
click at [159, 212] on span "Client Event" at bounding box center [154, 216] width 37 height 8
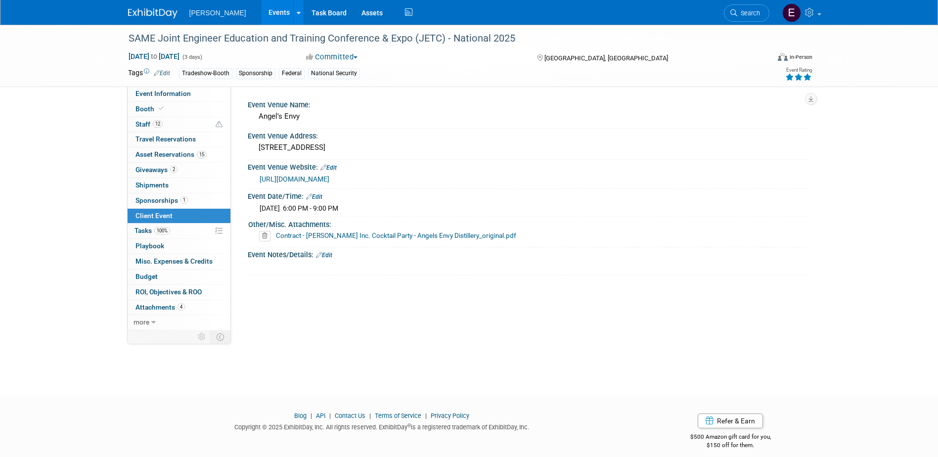
click at [344, 235] on link "Contract - Woolpert Inc. Cocktail Party - Angels Envy Distillery_original.pdf" at bounding box center [396, 235] width 240 height 8
click at [308, 235] on link "Contract - Woolpert Inc. Cocktail Party - Angels Envy Distillery_original.pdf" at bounding box center [396, 235] width 240 height 8
click at [324, 253] on link "Edit" at bounding box center [324, 255] width 16 height 7
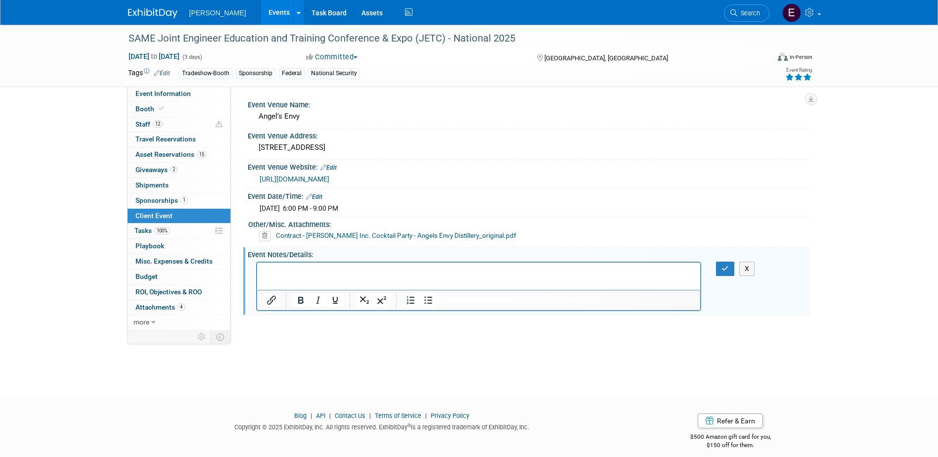
click at [158, 263] on span "Misc. Expenses & Credits 0" at bounding box center [174, 261] width 77 height 8
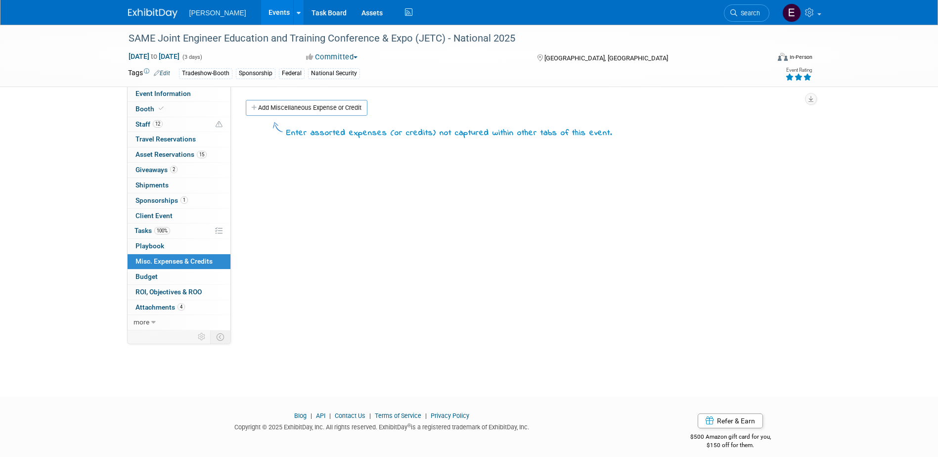
click at [316, 107] on link "Add Miscellaneous Expense or Credit" at bounding box center [307, 108] width 122 height 16
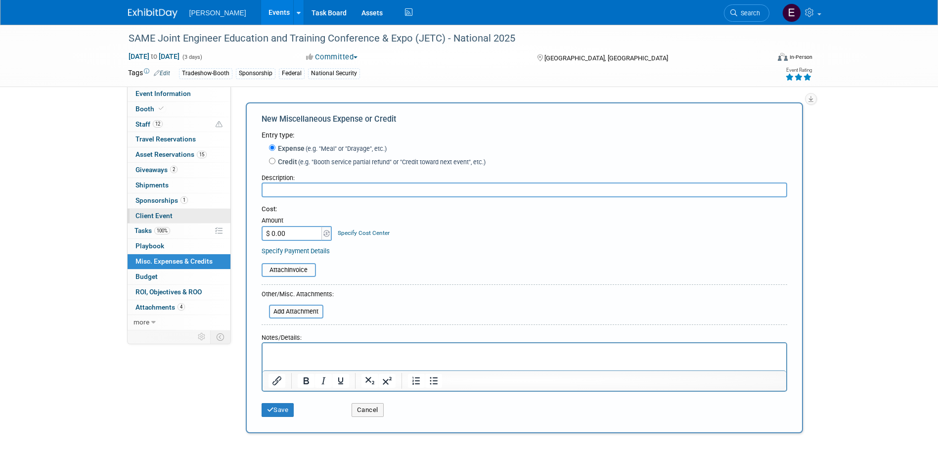
click at [174, 213] on link "Client Event" at bounding box center [179, 216] width 103 height 15
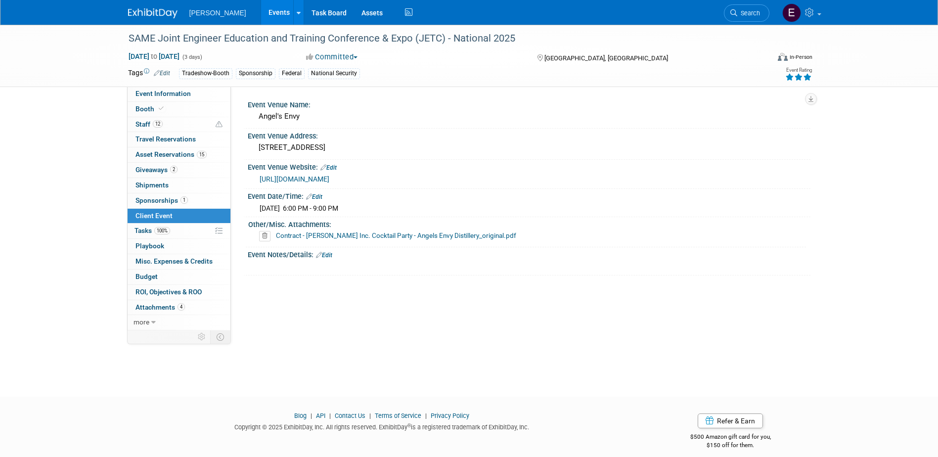
click at [326, 256] on link "Edit" at bounding box center [324, 255] width 16 height 7
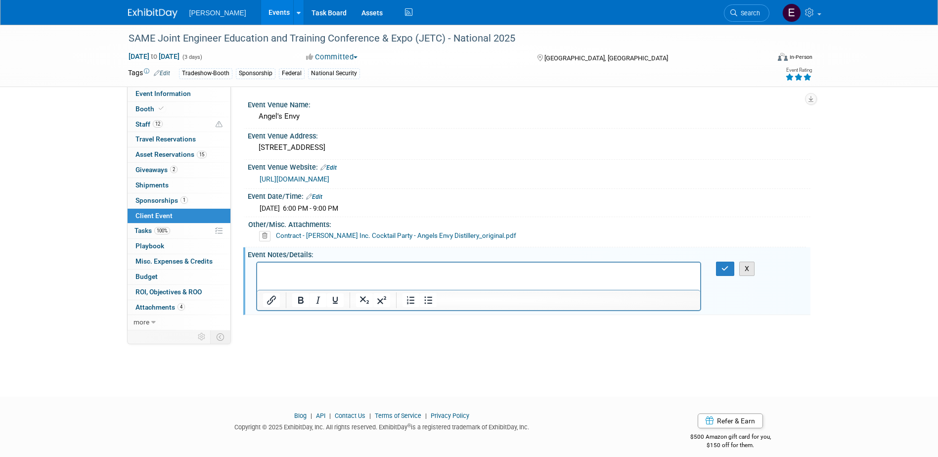
click at [747, 269] on button "X" at bounding box center [747, 269] width 16 height 14
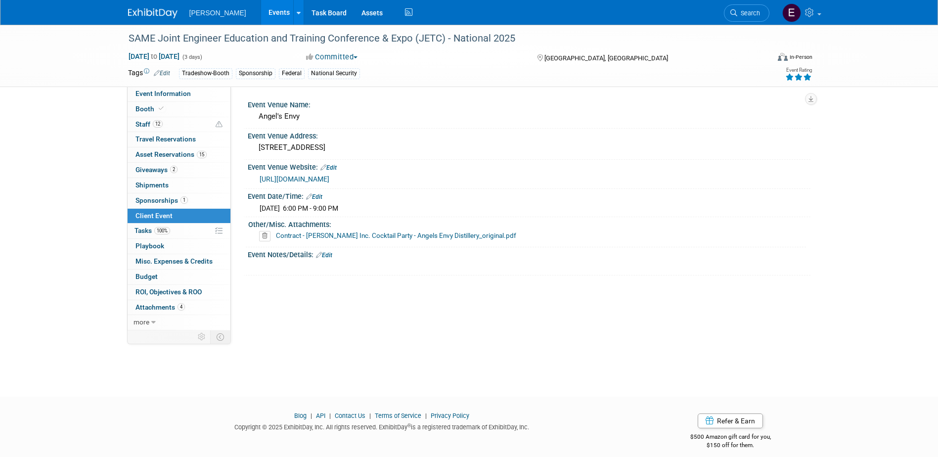
click at [750, 14] on span "Search" at bounding box center [748, 12] width 23 height 7
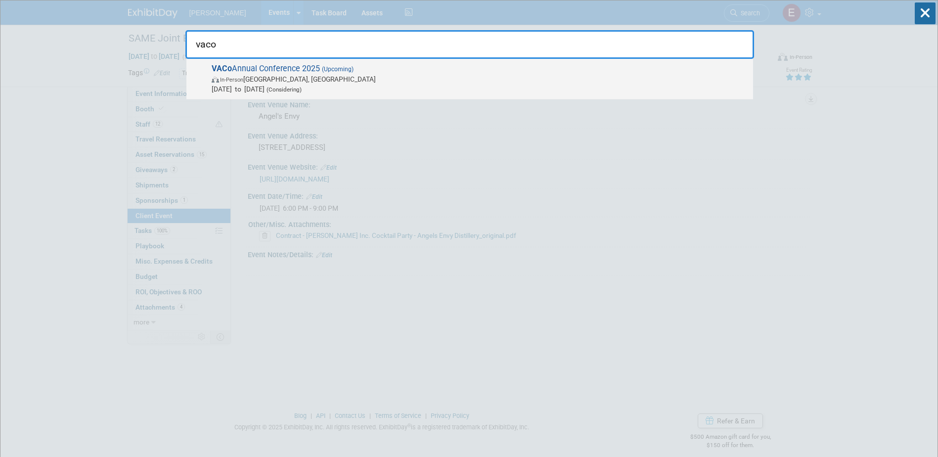
type input "vaco"
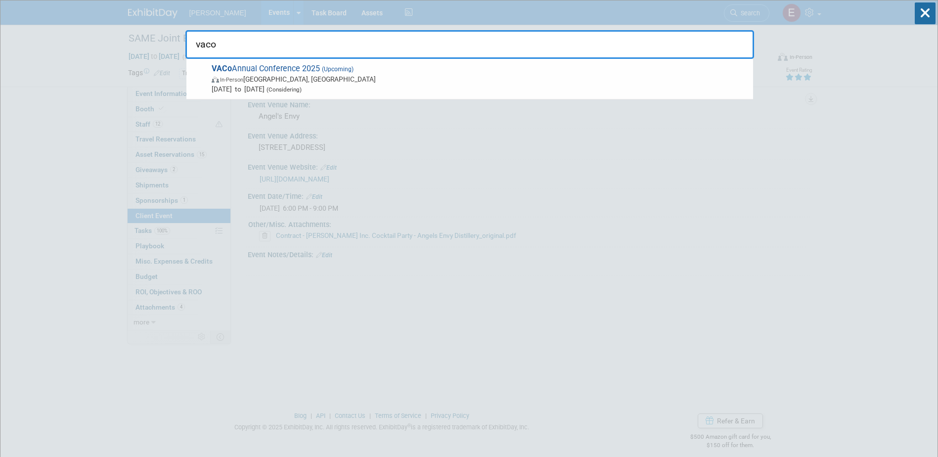
click at [320, 64] on span "VACo Annual Conference 2025 (Upcoming) In-Person Hot Springs, VA Nov 8, 2025 to…" at bounding box center [479, 79] width 540 height 30
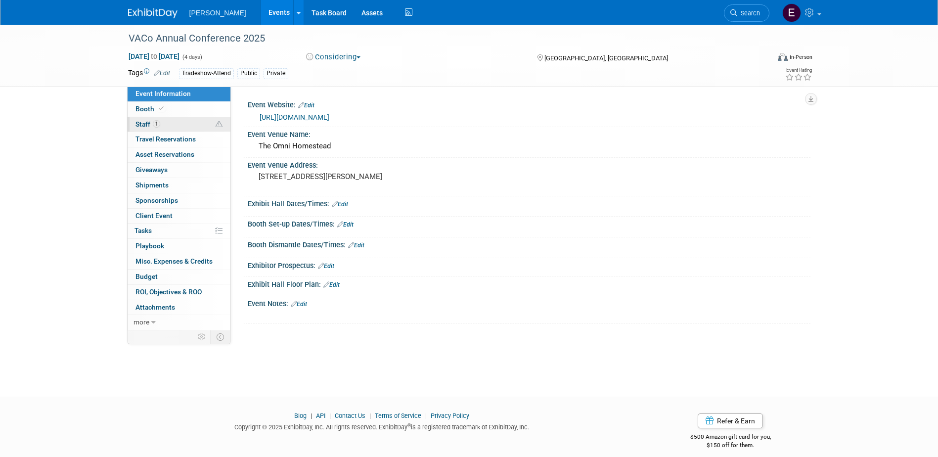
click at [163, 125] on link "1 Staff 1" at bounding box center [179, 124] width 103 height 15
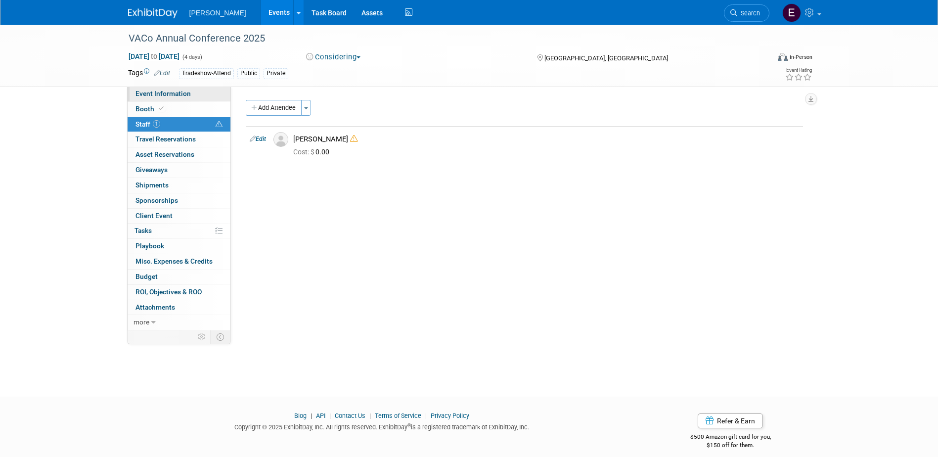
click at [151, 96] on span "Event Information" at bounding box center [163, 94] width 55 height 8
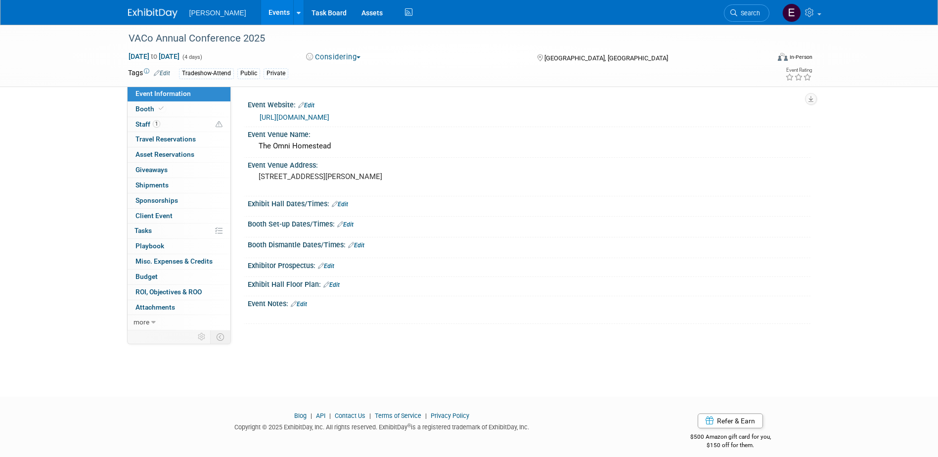
click at [281, 118] on link "[URL][DOMAIN_NAME]" at bounding box center [295, 117] width 70 height 8
click at [758, 11] on span "Search" at bounding box center [748, 12] width 23 height 7
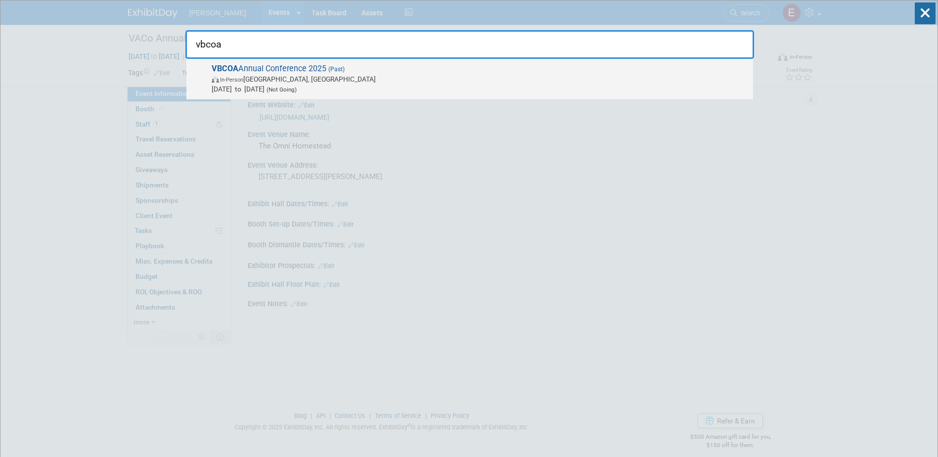
type input "vbcoa"
click at [280, 68] on span "VBCOA Annual Conference 2025 (Past) In-Person Williamsburg, VA Sep 7, 2025 to S…" at bounding box center [479, 79] width 540 height 30
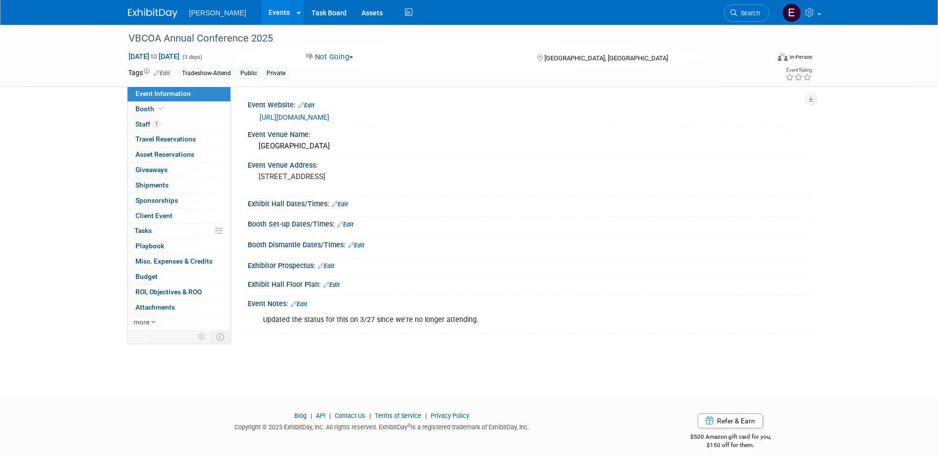
click at [379, 110] on div "https://vbcoa.org/event/annual-conference-williamsburg-lodge/" at bounding box center [529, 116] width 548 height 14
click at [329, 114] on link "https://vbcoa.org/event/annual-conference-williamsburg-lodge/" at bounding box center [295, 117] width 70 height 8
click at [184, 128] on link "1 Staff 1" at bounding box center [179, 124] width 103 height 15
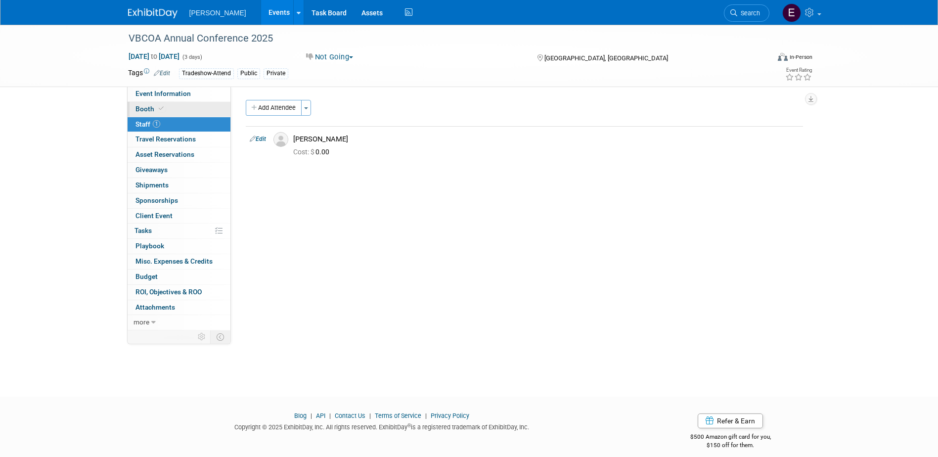
click at [182, 107] on link "Booth" at bounding box center [179, 109] width 103 height 15
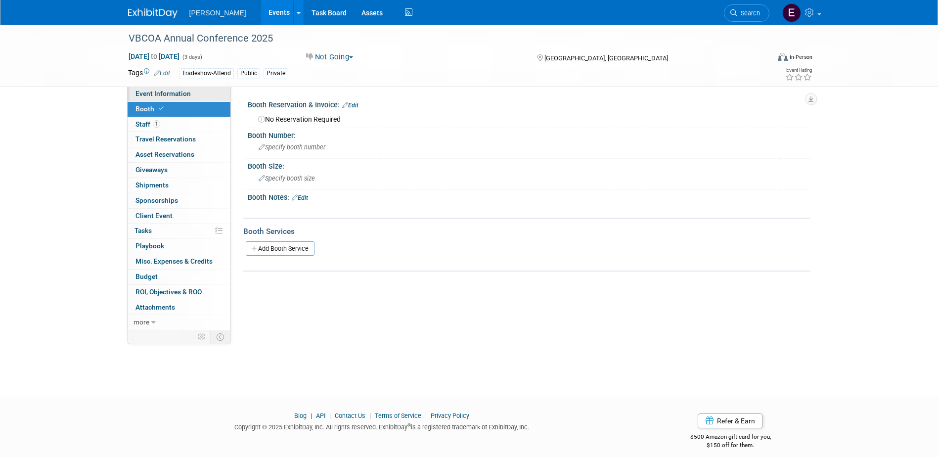
click at [193, 93] on link "Event Information" at bounding box center [179, 94] width 103 height 15
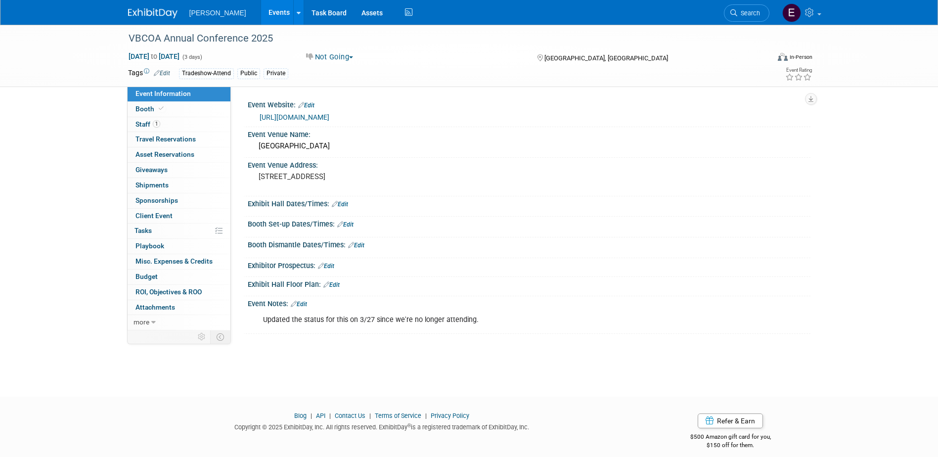
click at [306, 302] on link "Edit" at bounding box center [299, 304] width 16 height 7
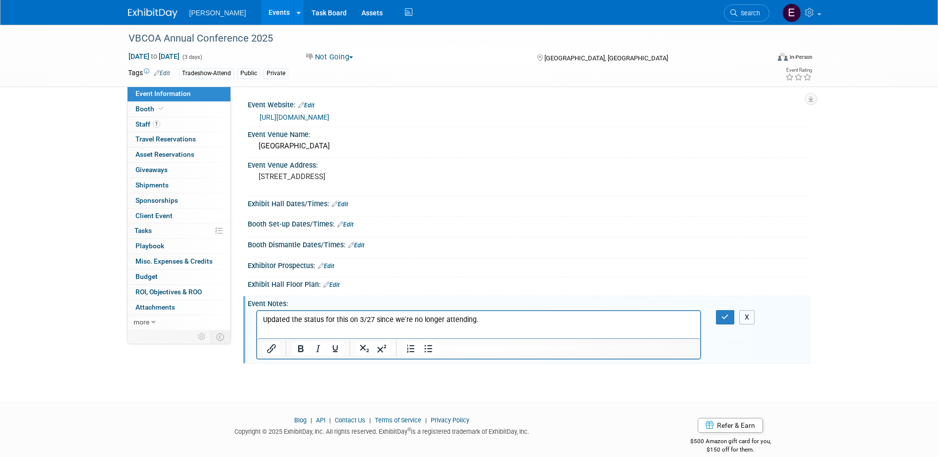
click at [744, 315] on button "X" at bounding box center [747, 317] width 16 height 14
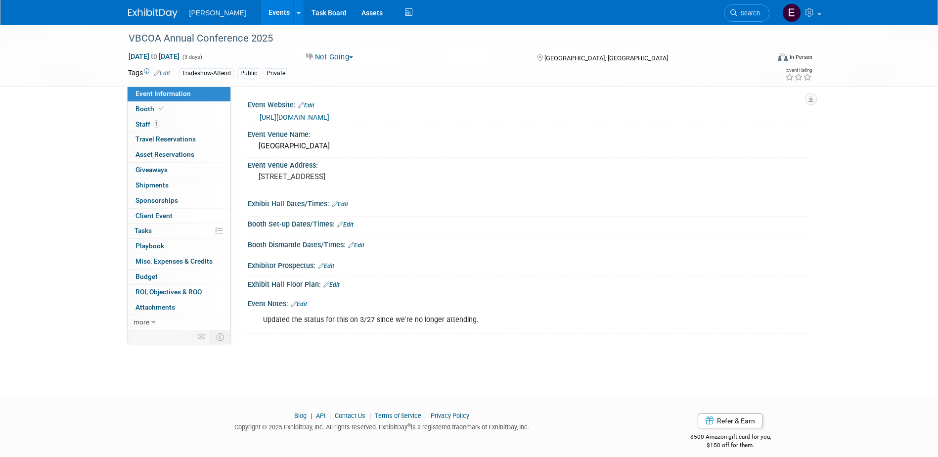
click at [437, 328] on div "Updated the status for this on 3/27 since we're no longer attending." at bounding box center [479, 320] width 446 height 20
click at [468, 314] on div "Updated the status for this on 3/27 since we're no longer attending." at bounding box center [479, 320] width 446 height 20
click at [306, 306] on link "Edit" at bounding box center [299, 304] width 16 height 7
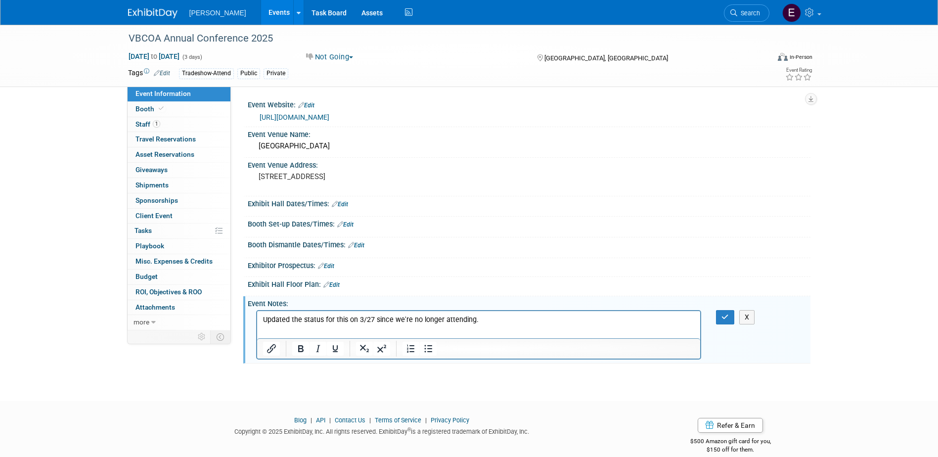
click at [576, 325] on html "Updated the status for this on 3/27 since we're no longer attending." at bounding box center [479, 318] width 444 height 14
drag, startPoint x: 573, startPoint y: 324, endPoint x: 228, endPoint y: 324, distance: 344.2
click at [257, 324] on html "Updated the status for this on 3/27 since we're no longer attending." at bounding box center [479, 318] width 444 height 14
click at [733, 315] on button "button" at bounding box center [725, 317] width 18 height 14
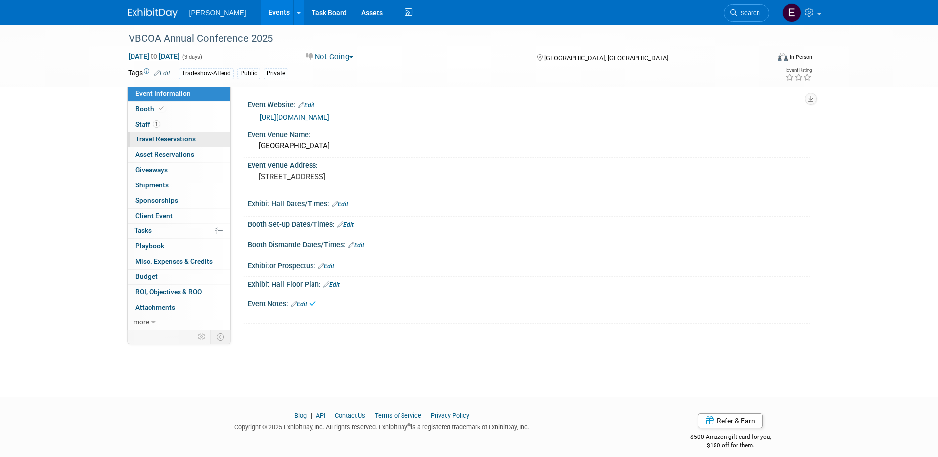
click at [194, 133] on link "0 Travel Reservations 0" at bounding box center [179, 139] width 103 height 15
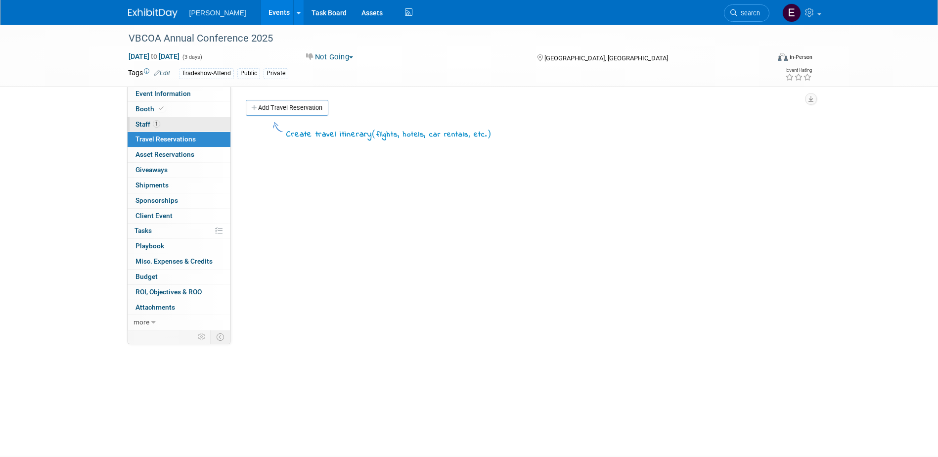
click at [199, 126] on link "1 Staff 1" at bounding box center [179, 124] width 103 height 15
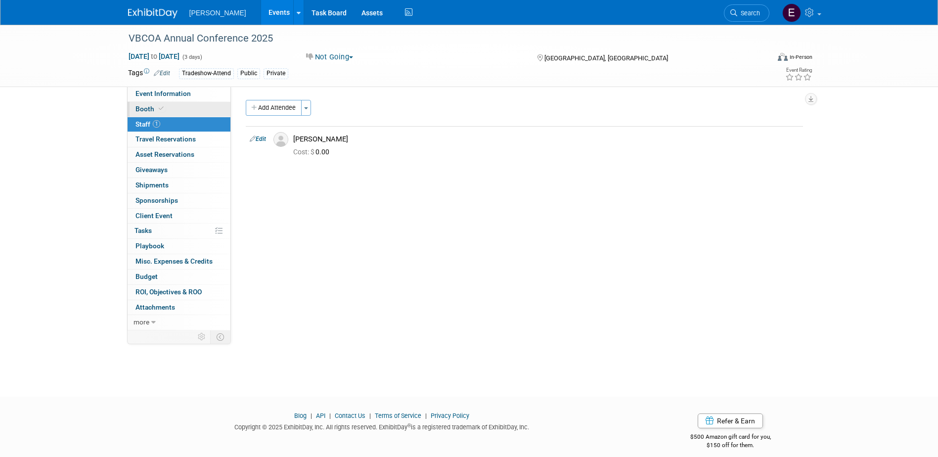
click at [194, 108] on link "Booth" at bounding box center [179, 109] width 103 height 15
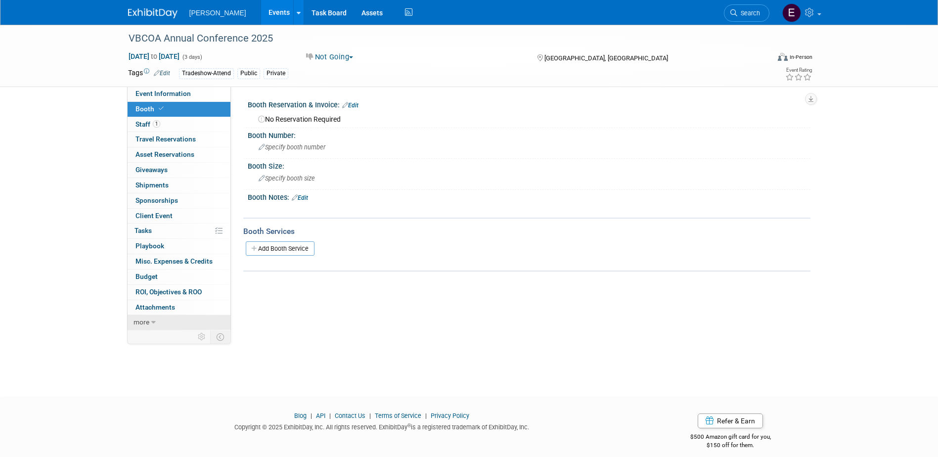
click at [171, 317] on link "more" at bounding box center [179, 322] width 103 height 15
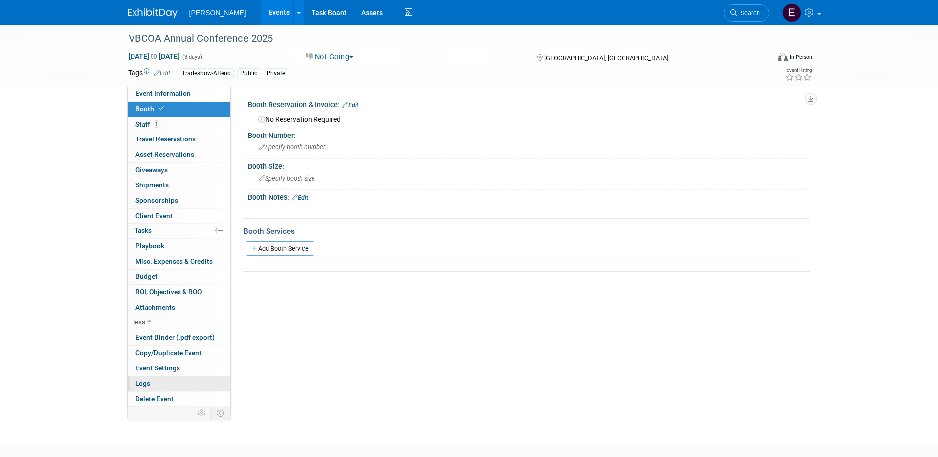
click at [175, 386] on link "Logs" at bounding box center [179, 383] width 103 height 15
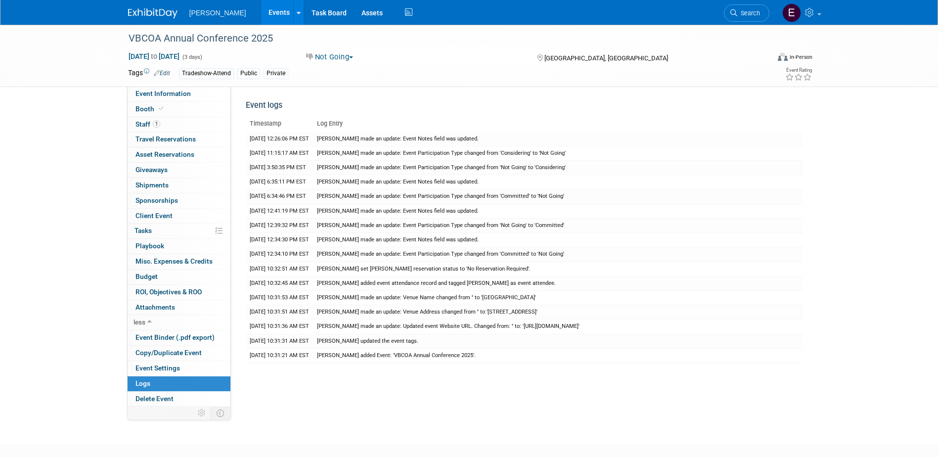
click at [261, 10] on link "Events" at bounding box center [279, 12] width 36 height 25
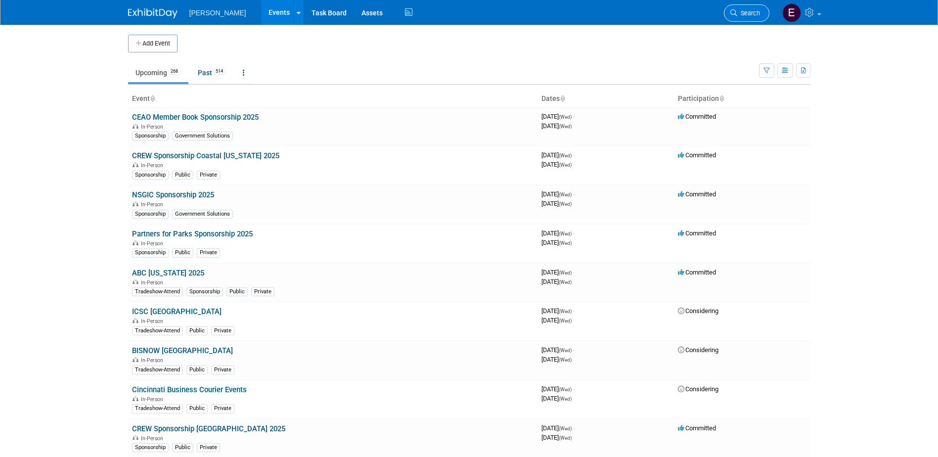
drag, startPoint x: 737, startPoint y: 14, endPoint x: 753, endPoint y: 12, distance: 16.5
click at [737, 14] on link "Search" at bounding box center [746, 12] width 45 height 17
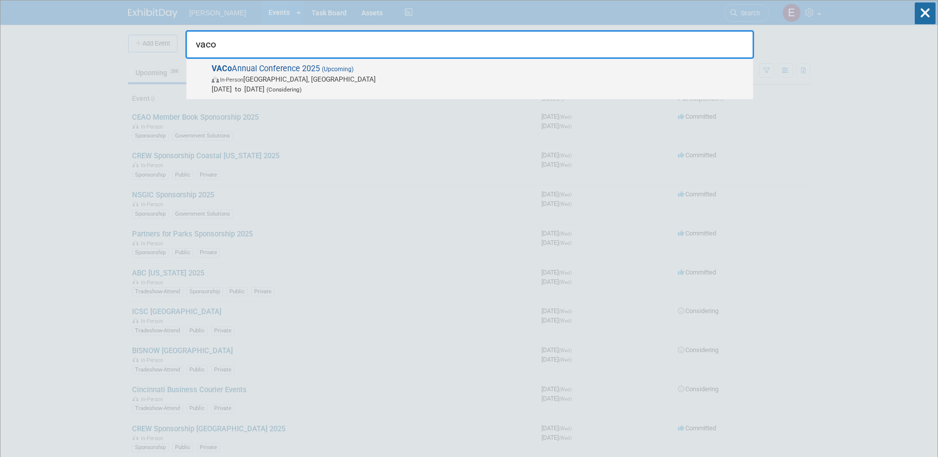
type input "vaco"
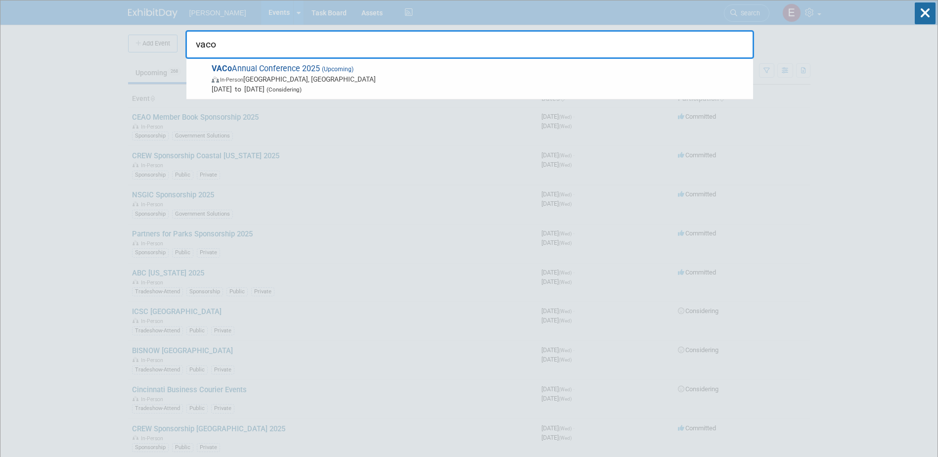
drag, startPoint x: 280, startPoint y: 72, endPoint x: 308, endPoint y: 74, distance: 27.8
click at [281, 73] on span "VACo Annual Conference 2025 (Upcoming) In-Person [GEOGRAPHIC_DATA], [GEOGRAPHIC…" at bounding box center [479, 79] width 540 height 30
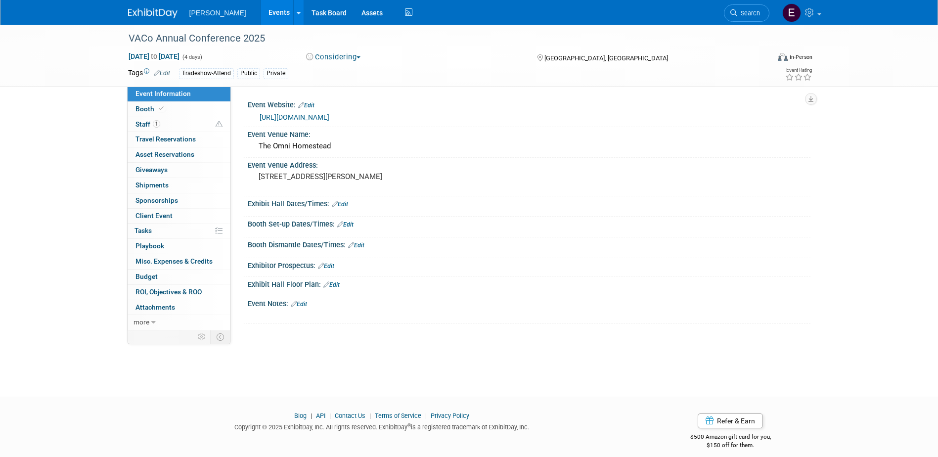
click at [309, 117] on link "[URL][DOMAIN_NAME]" at bounding box center [295, 117] width 70 height 8
click at [159, 111] on icon at bounding box center [161, 108] width 5 height 5
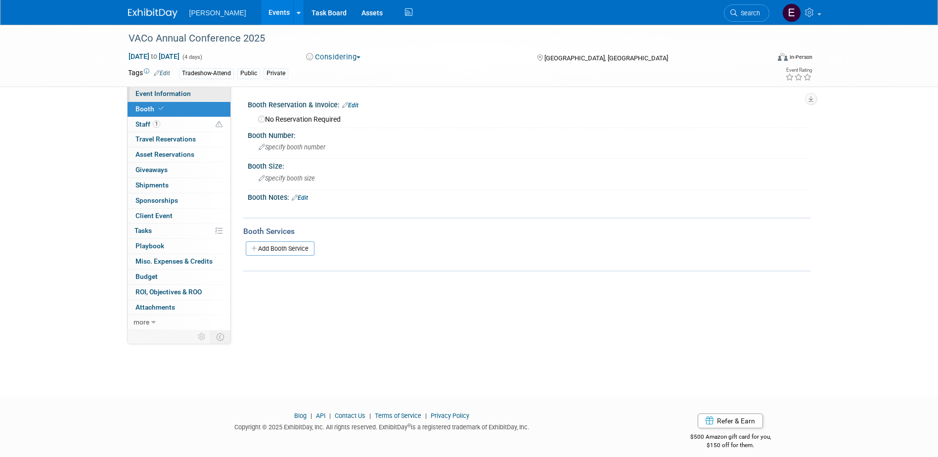
click at [164, 89] on link "Event Information" at bounding box center [179, 94] width 103 height 15
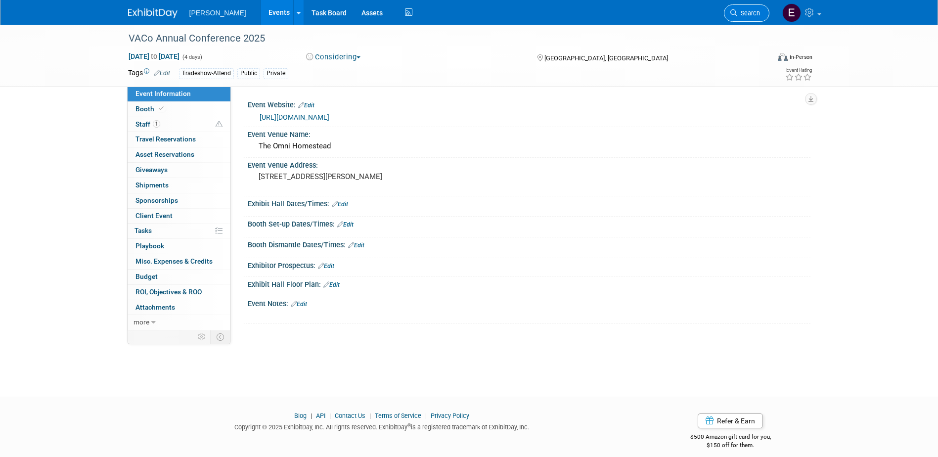
click at [743, 11] on span "Search" at bounding box center [748, 12] width 23 height 7
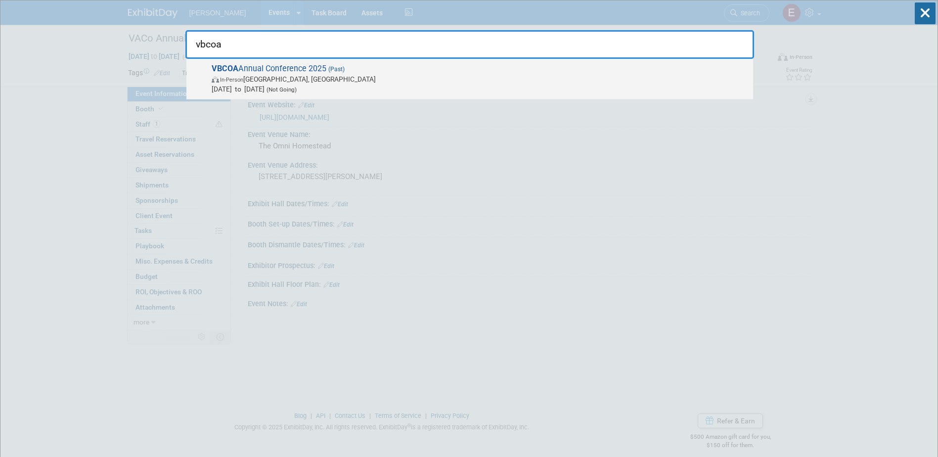
type input "vbcoa"
click at [327, 67] on span "(Past)" at bounding box center [335, 69] width 18 height 7
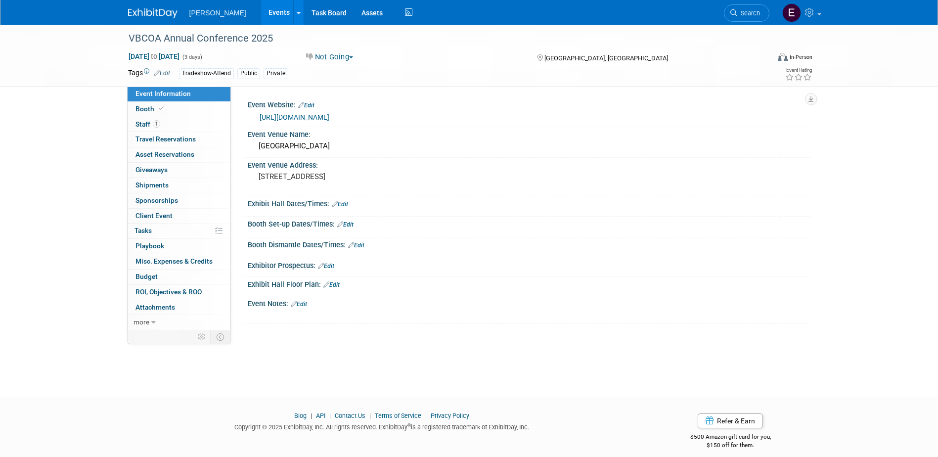
click at [315, 113] on link "https://vbcoa.org/event/annual-conference-williamsburg-lodge/" at bounding box center [295, 117] width 70 height 8
click at [744, 8] on link "Search" at bounding box center [746, 12] width 45 height 17
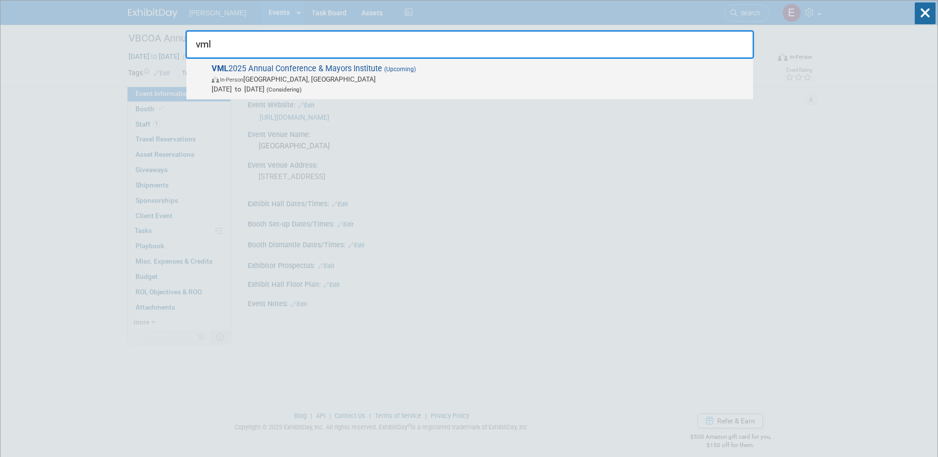
type input "vml"
click at [366, 74] on span "In-Person Roanoke, VA" at bounding box center [480, 79] width 537 height 10
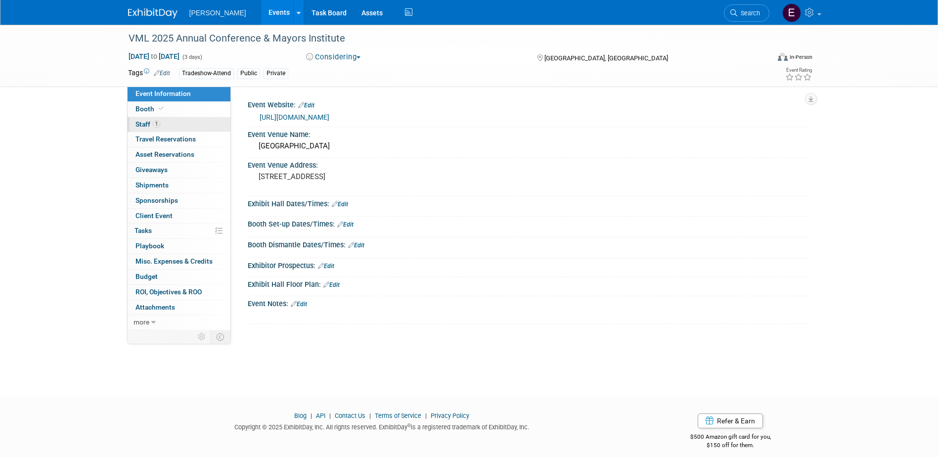
click at [167, 126] on link "1 Staff 1" at bounding box center [179, 124] width 103 height 15
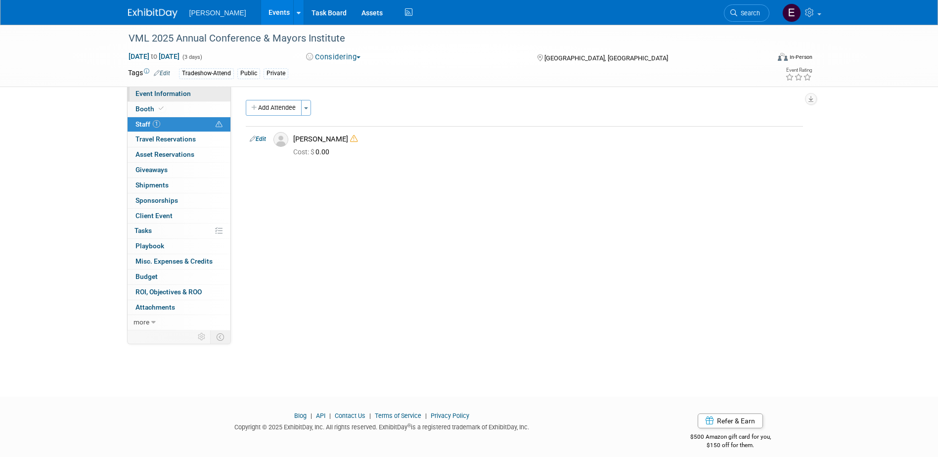
click at [169, 94] on span "Event Information" at bounding box center [163, 94] width 55 height 8
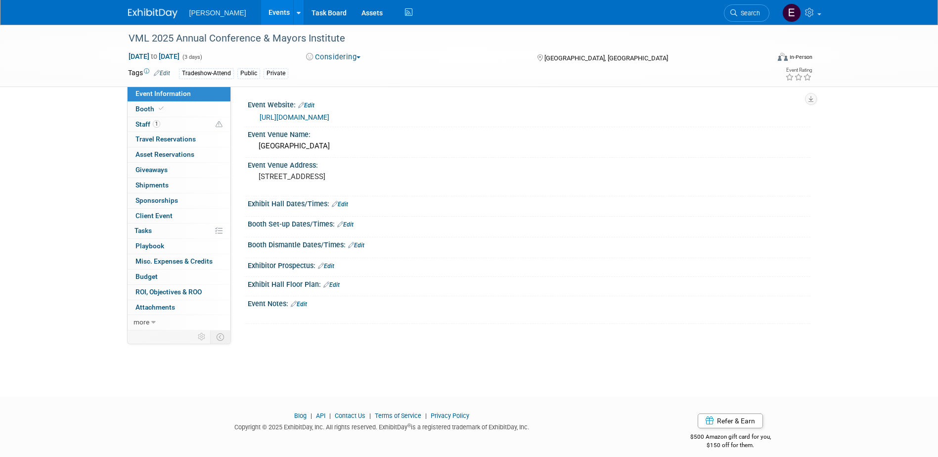
click at [315, 113] on link "[URL][DOMAIN_NAME]" at bounding box center [295, 117] width 70 height 8
click at [747, 9] on link "Search" at bounding box center [746, 12] width 45 height 17
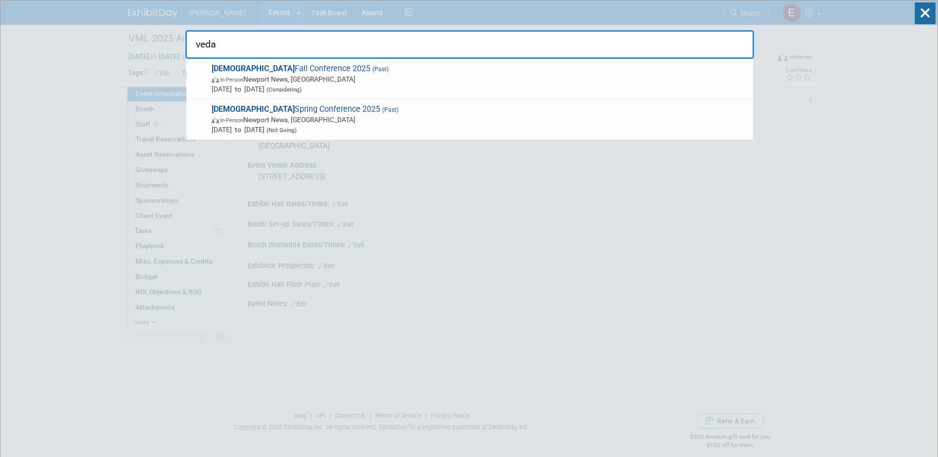
type input "veda"
drag, startPoint x: 247, startPoint y: 35, endPoint x: 142, endPoint y: 45, distance: 105.8
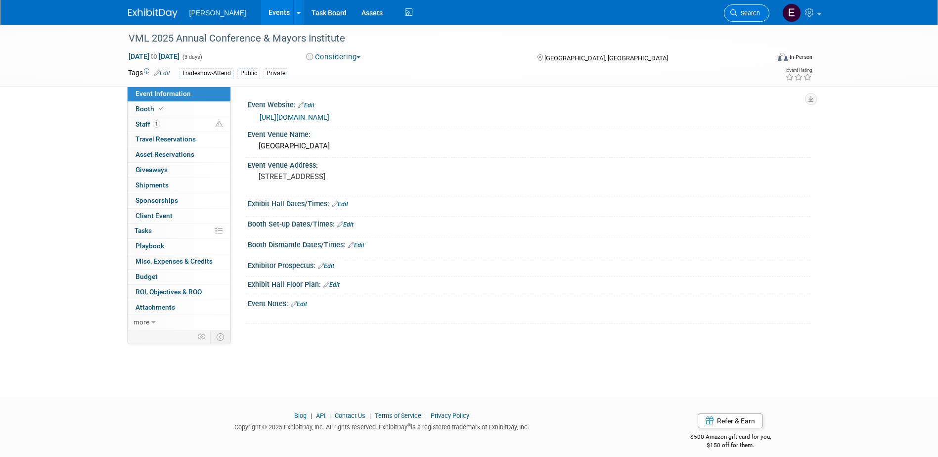
click at [752, 7] on link "Search" at bounding box center [746, 12] width 45 height 17
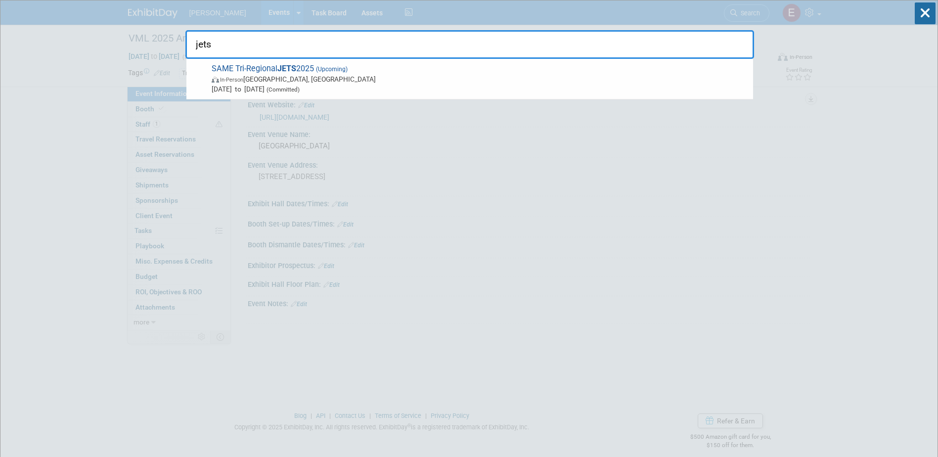
type input "jets"
click at [263, 88] on span "Oct 21, 2025 to Oct 23, 2025 (Committed)" at bounding box center [480, 89] width 537 height 10
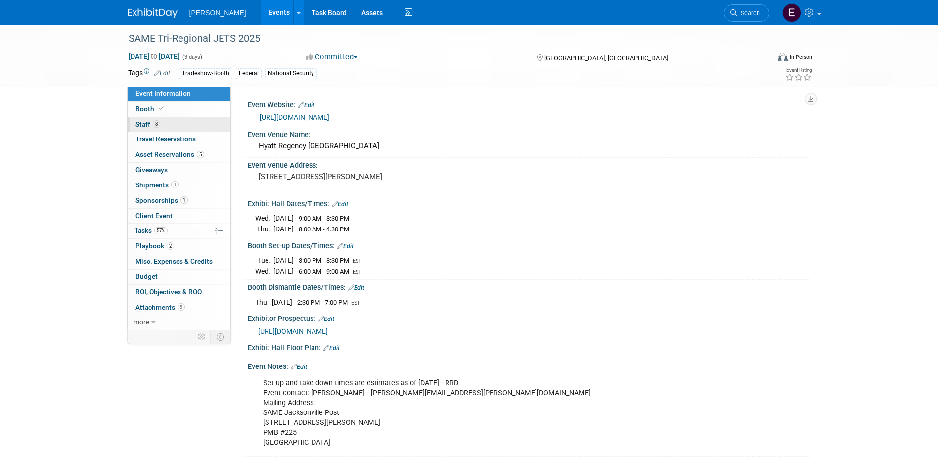
click at [174, 128] on link "8 Staff 8" at bounding box center [179, 124] width 103 height 15
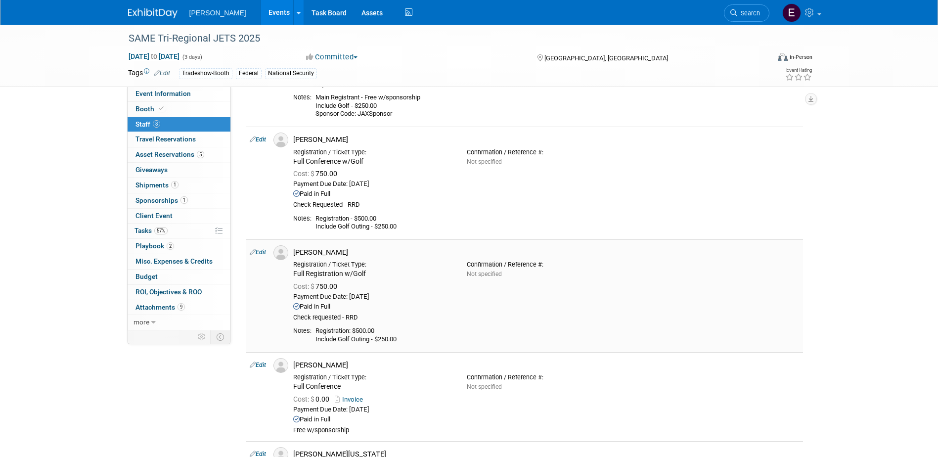
scroll to position [396, 0]
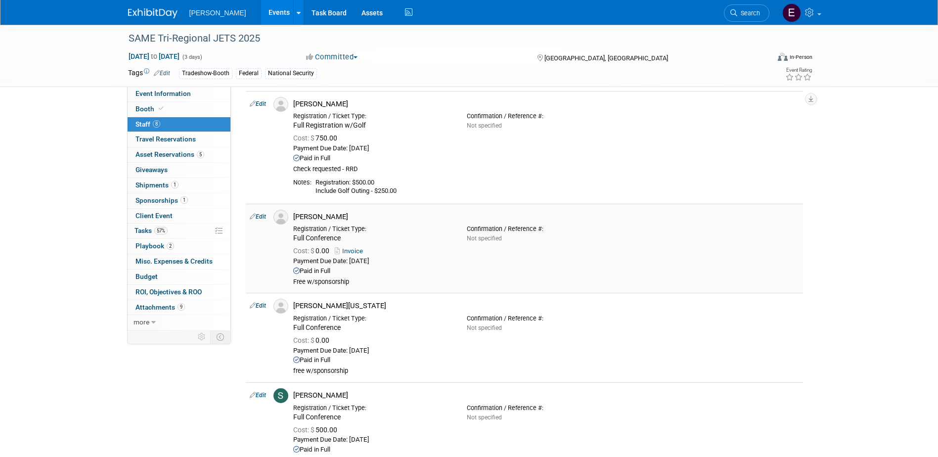
click at [360, 249] on link "Invoice" at bounding box center [351, 250] width 32 height 7
click at [143, 317] on link "more" at bounding box center [179, 322] width 103 height 15
click at [173, 386] on link "Logs" at bounding box center [179, 383] width 103 height 15
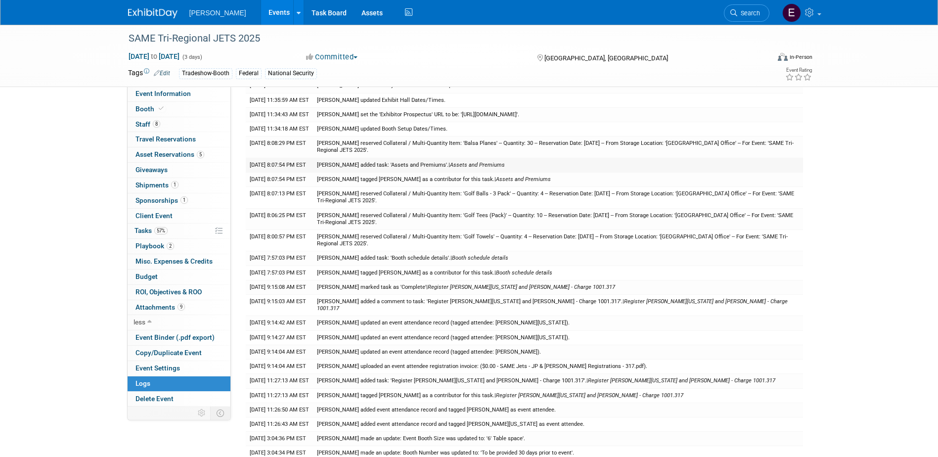
scroll to position [297, 0]
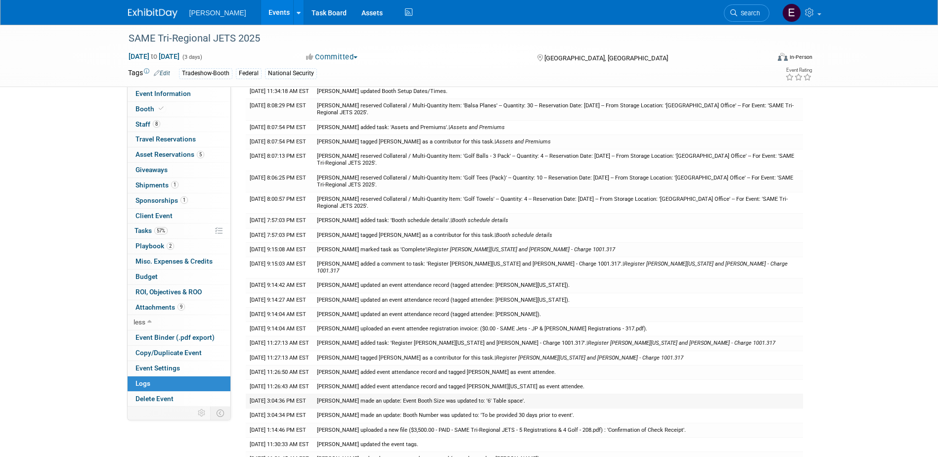
scroll to position [346, 0]
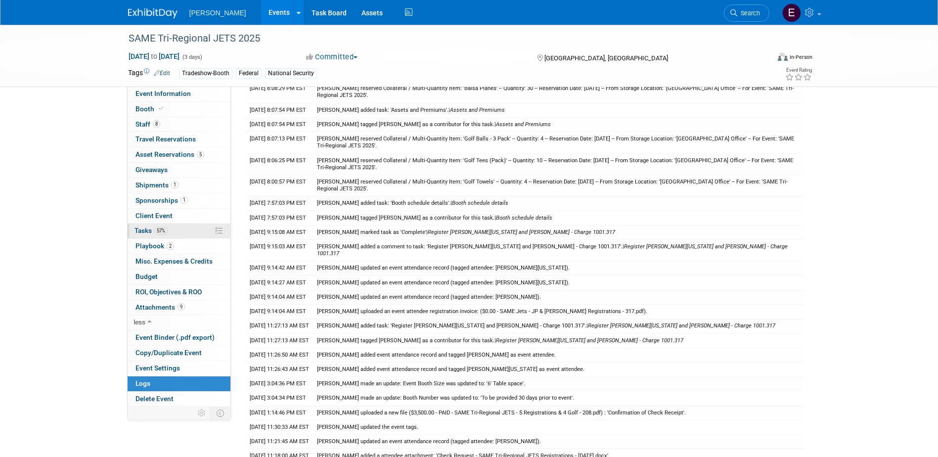
click at [156, 230] on span "57%" at bounding box center [160, 230] width 13 height 7
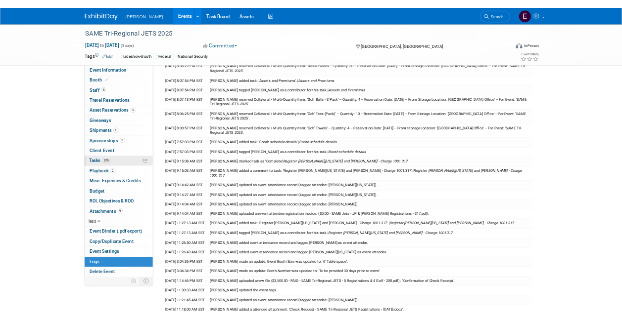
scroll to position [0, 0]
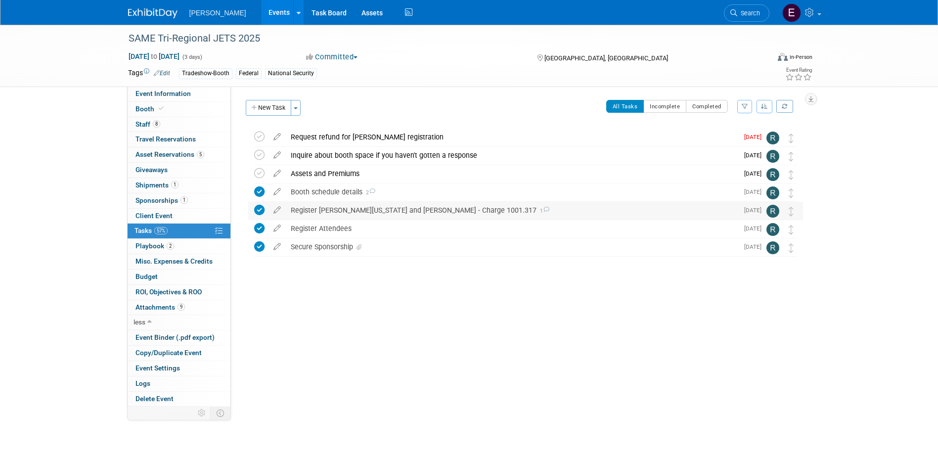
click at [543, 208] on icon at bounding box center [546, 209] width 6 height 5
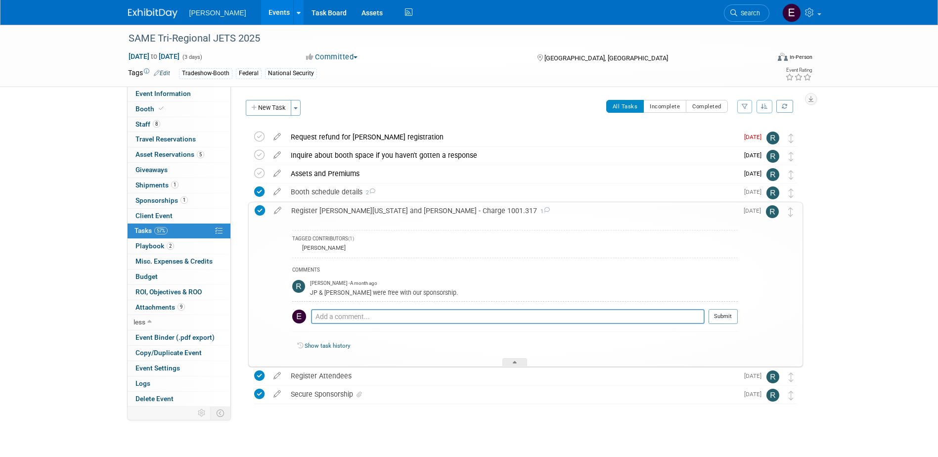
click at [58, 236] on div "SAME Tri-Regional JETS 2025 [DATE] to [DATE] (3 days) [DATE] to [DATE] Committe…" at bounding box center [469, 245] width 938 height 440
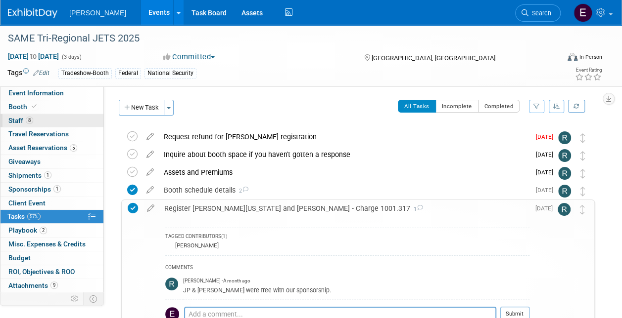
click at [39, 116] on link "8 Staff 8" at bounding box center [51, 120] width 103 height 13
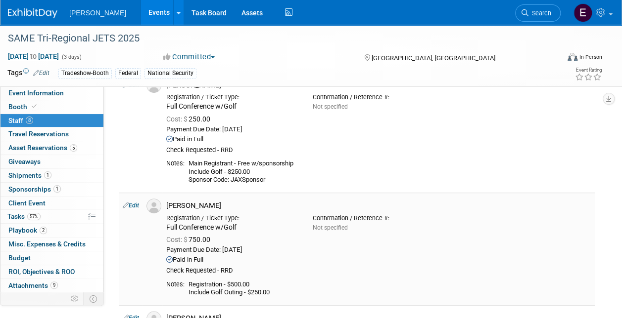
scroll to position [84, 0]
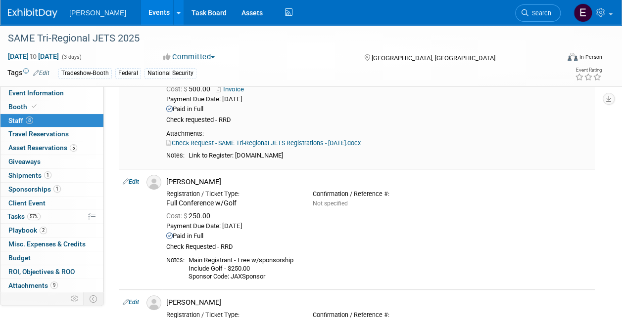
click at [263, 143] on link "Check Request - SAME Tri-Regional JETS Registrations - [DATE].docx" at bounding box center [263, 142] width 194 height 7
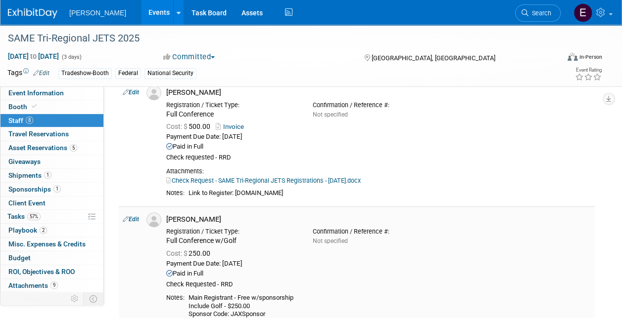
scroll to position [0, 0]
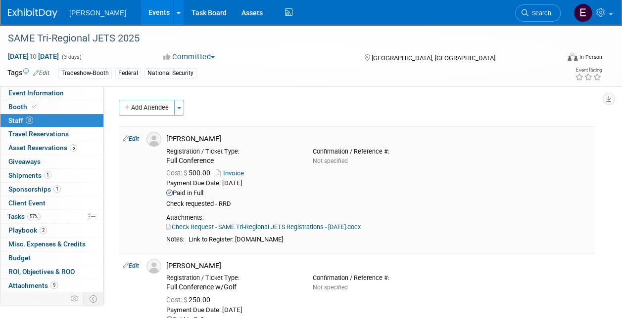
click at [238, 170] on link "Invoice" at bounding box center [232, 173] width 32 height 7
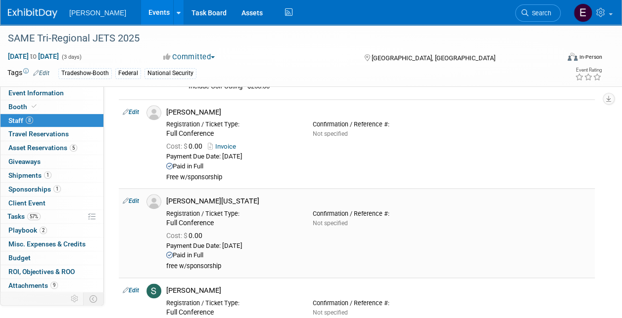
scroll to position [445, 0]
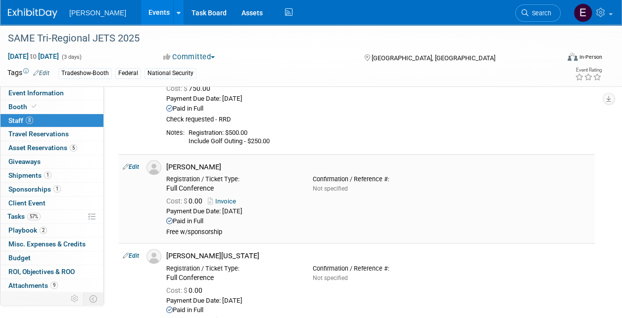
click at [224, 199] on link "Invoice" at bounding box center [224, 201] width 32 height 7
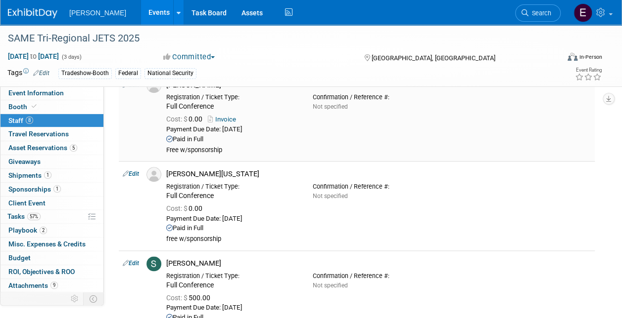
scroll to position [593, 0]
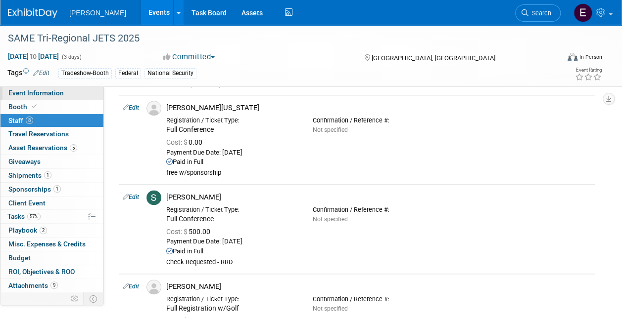
click at [60, 91] on span "Event Information" at bounding box center [35, 93] width 55 height 8
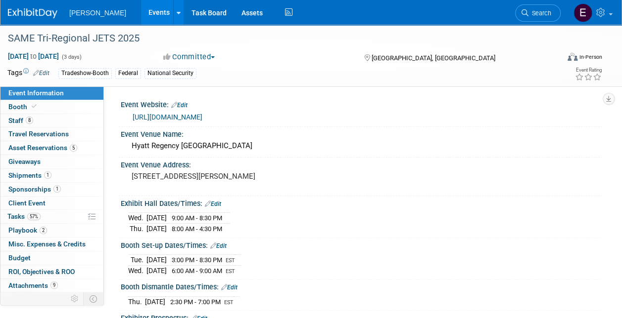
drag, startPoint x: 43, startPoint y: 189, endPoint x: 69, endPoint y: 194, distance: 27.1
click at [43, 189] on span "Sponsorships 1" at bounding box center [34, 189] width 52 height 8
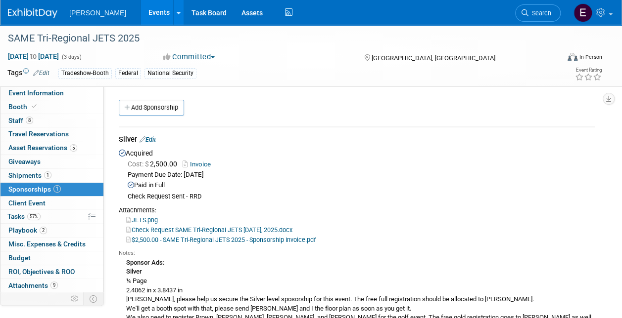
click at [215, 239] on link "$2,500.00 - SAME Tri-Regional JETS 2025 - Sponsorship Invoice.pdf" at bounding box center [220, 239] width 189 height 7
click at [152, 219] on link "JETS.png" at bounding box center [142, 220] width 32 height 7
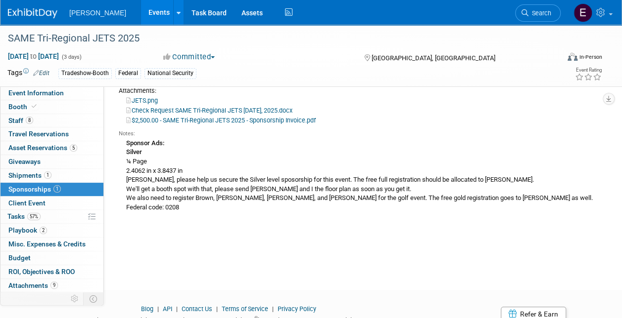
scroll to position [99, 0]
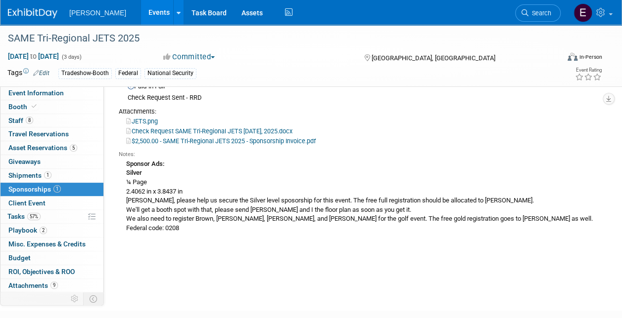
click at [235, 218] on div "Sponsor Ads: Silver ¼ Page 2.4062 in x 3.8437 in [PERSON_NAME], please help us …" at bounding box center [357, 196] width 476 height 75
click at [413, 215] on div "Sponsor Ads: Silver ¼ Page 2.4062 in x 3.8437 in [PERSON_NAME], please help us …" at bounding box center [357, 196] width 476 height 75
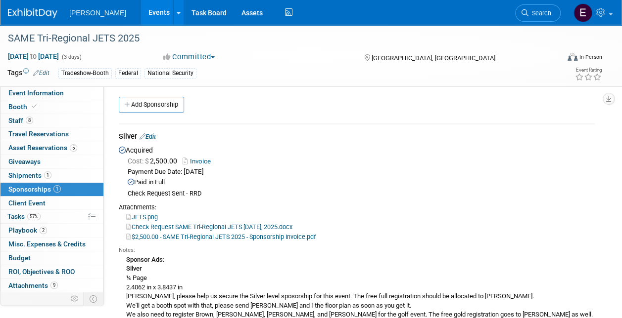
scroll to position [0, 0]
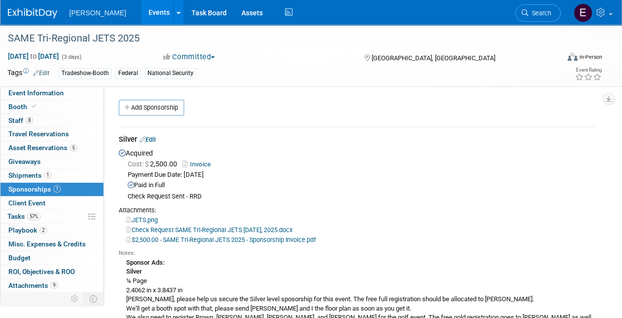
click at [153, 136] on link "Edit" at bounding box center [147, 139] width 16 height 7
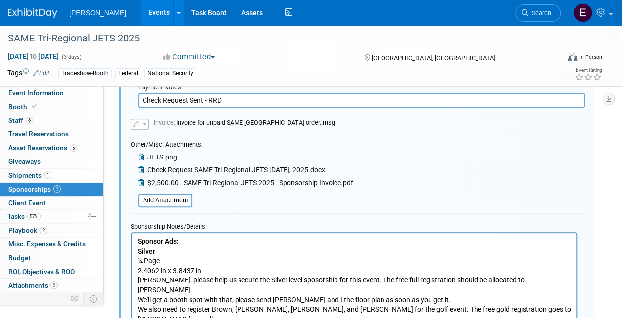
scroll to position [361, 0]
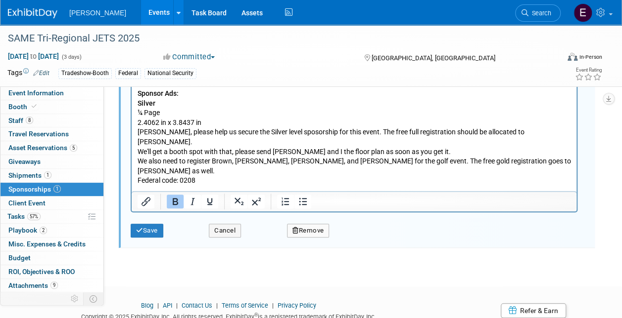
click at [424, 150] on p "Sponsor Ads: Silver ¼ Page 2.4062 in x 3.8437 in [PERSON_NAME], please help us …" at bounding box center [353, 137] width 433 height 97
click at [470, 169] on html "Sponsor Ads: Silver ¼ Page 2.4062 in x 3.8437 in [PERSON_NAME], please help us …" at bounding box center [354, 135] width 445 height 101
click at [228, 230] on button "Cancel" at bounding box center [225, 231] width 32 height 14
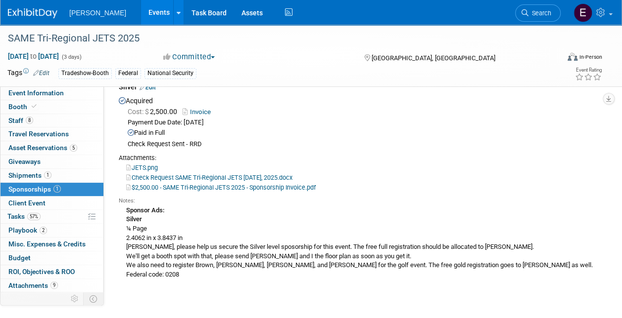
scroll to position [111, 0]
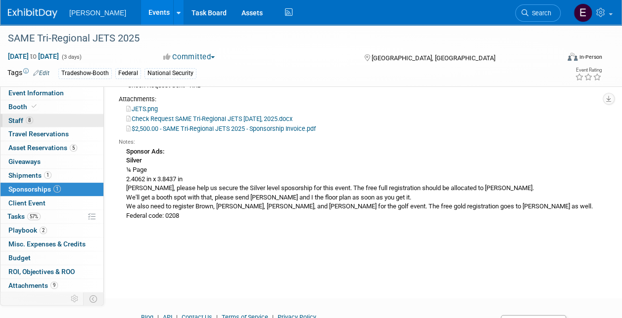
click at [54, 124] on link "8 Staff 8" at bounding box center [51, 120] width 103 height 13
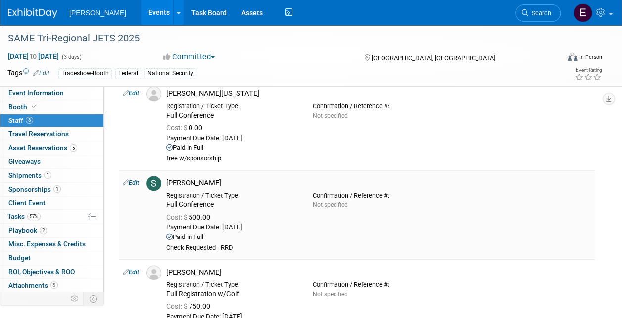
scroll to position [692, 0]
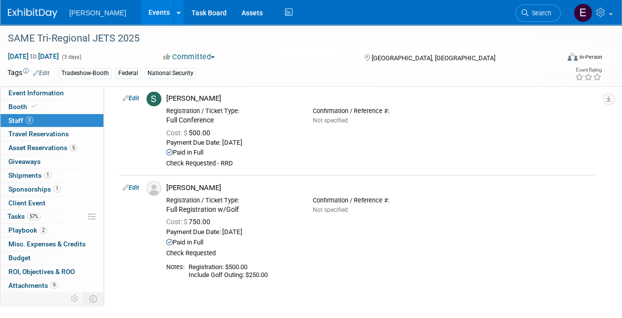
click at [131, 97] on link "Edit" at bounding box center [131, 98] width 16 height 7
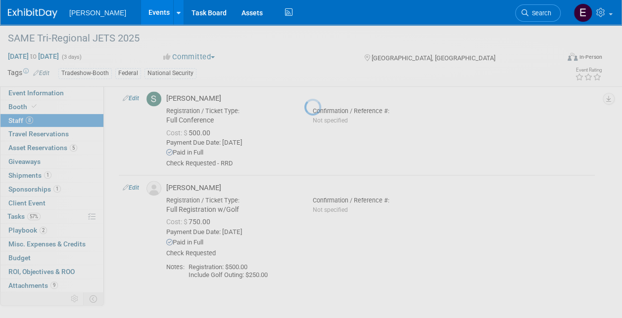
scroll to position [664, 0]
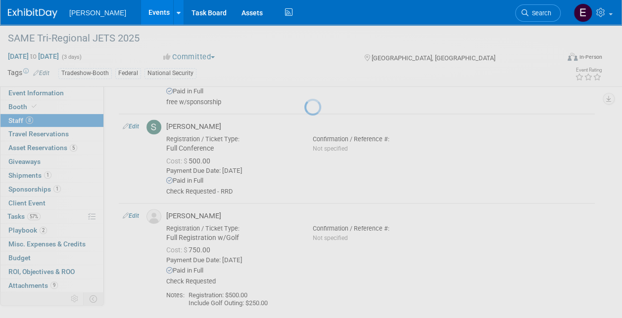
select select "86d3521a-ef5b-4dff-bd84-06f43fdc993a"
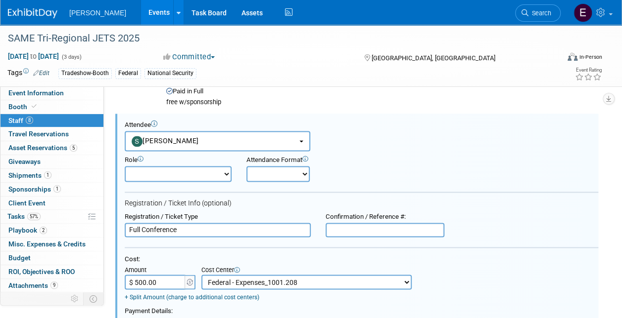
scroll to position [0, 0]
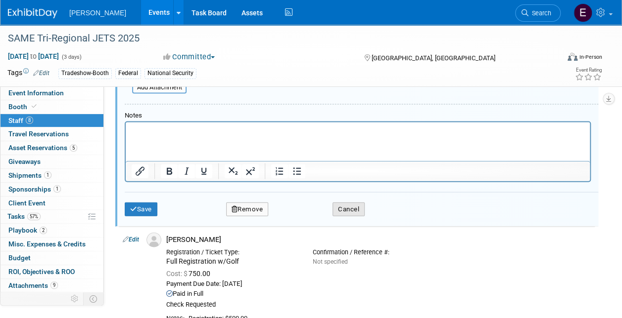
click at [360, 207] on button "Cancel" at bounding box center [348, 210] width 32 height 14
